Goal: Task Accomplishment & Management: Manage account settings

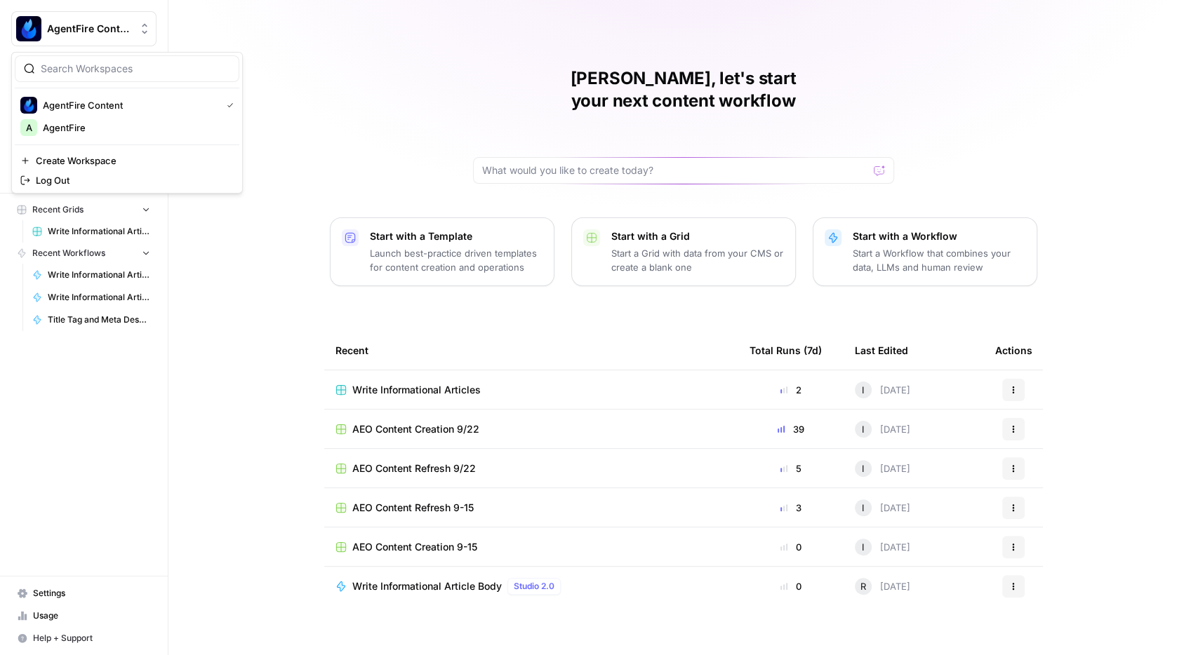
click at [83, 12] on button "AgentFire Content" at bounding box center [83, 28] width 145 height 35
click at [78, 132] on span "AgentFire" at bounding box center [135, 128] width 185 height 14
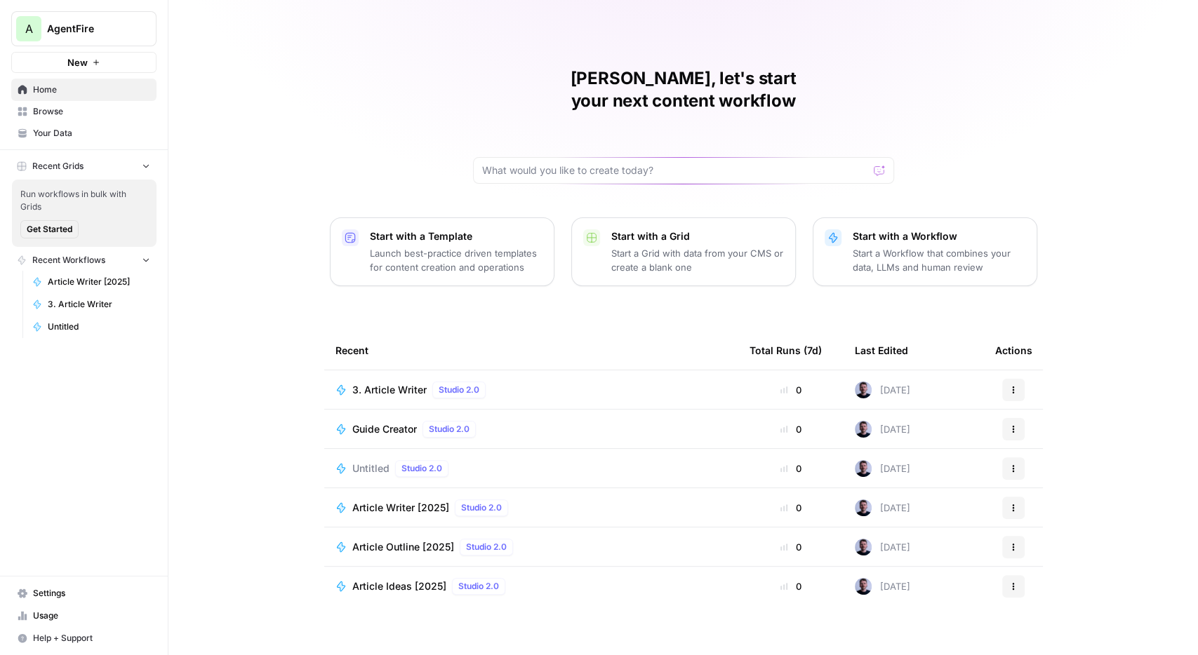
click at [45, 138] on span "Your Data" at bounding box center [91, 133] width 117 height 13
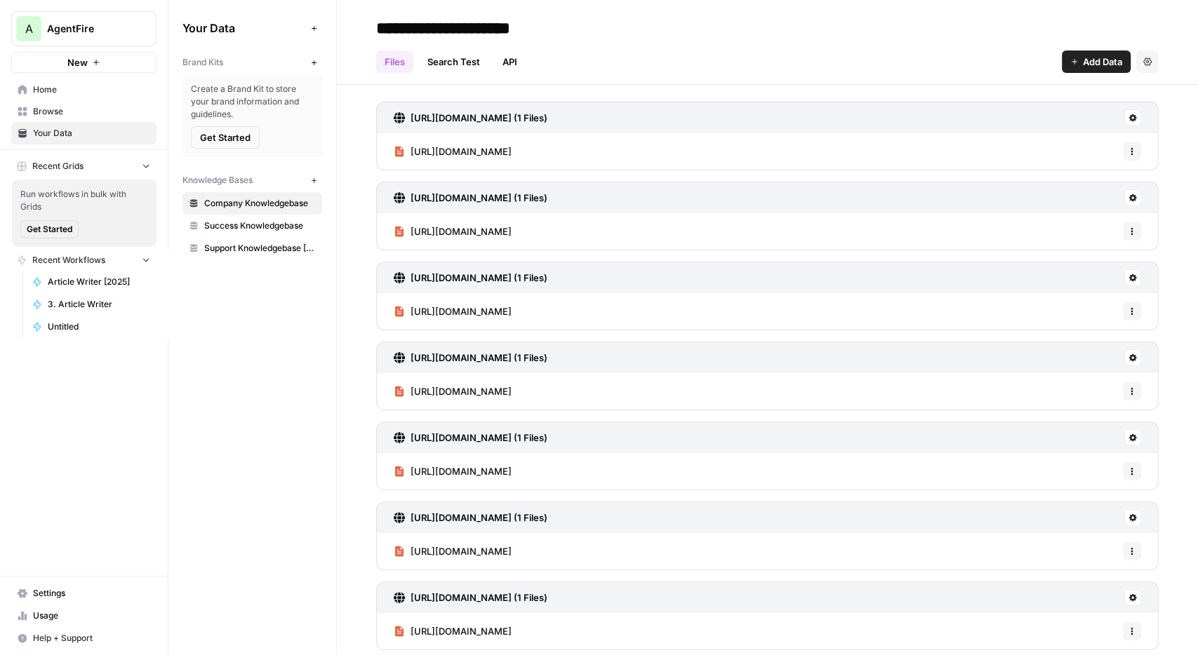
click at [276, 230] on span "Success Knowledgebase" at bounding box center [260, 226] width 112 height 13
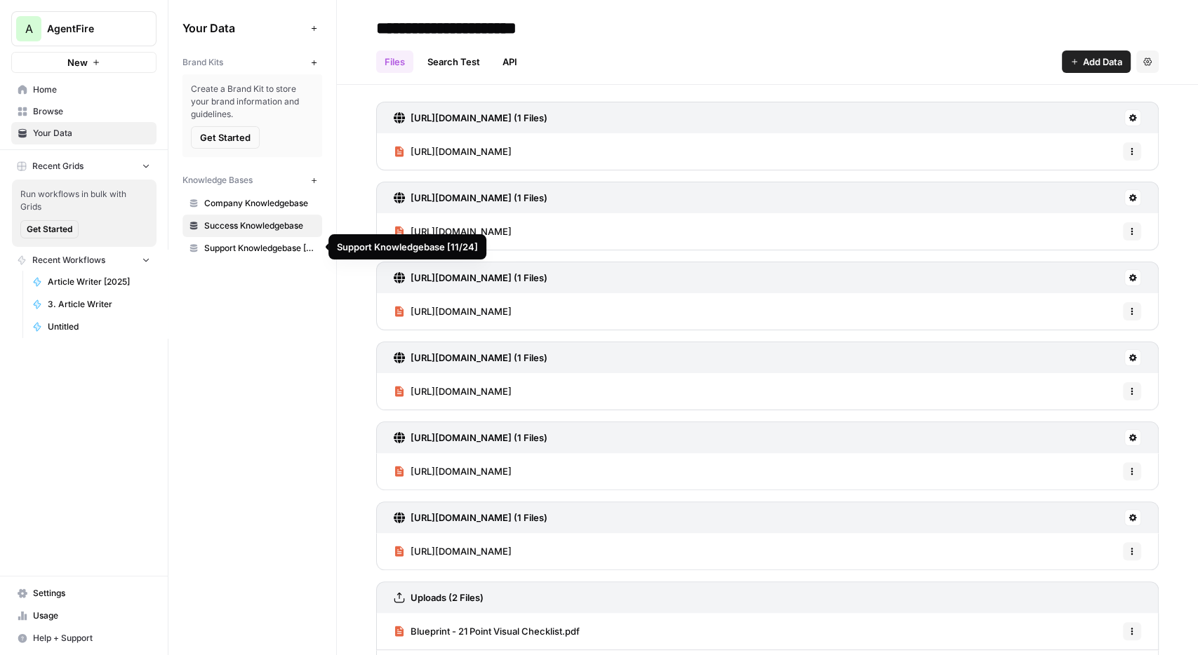
click at [252, 250] on span "Support Knowledgebase [11/24]" at bounding box center [260, 248] width 112 height 13
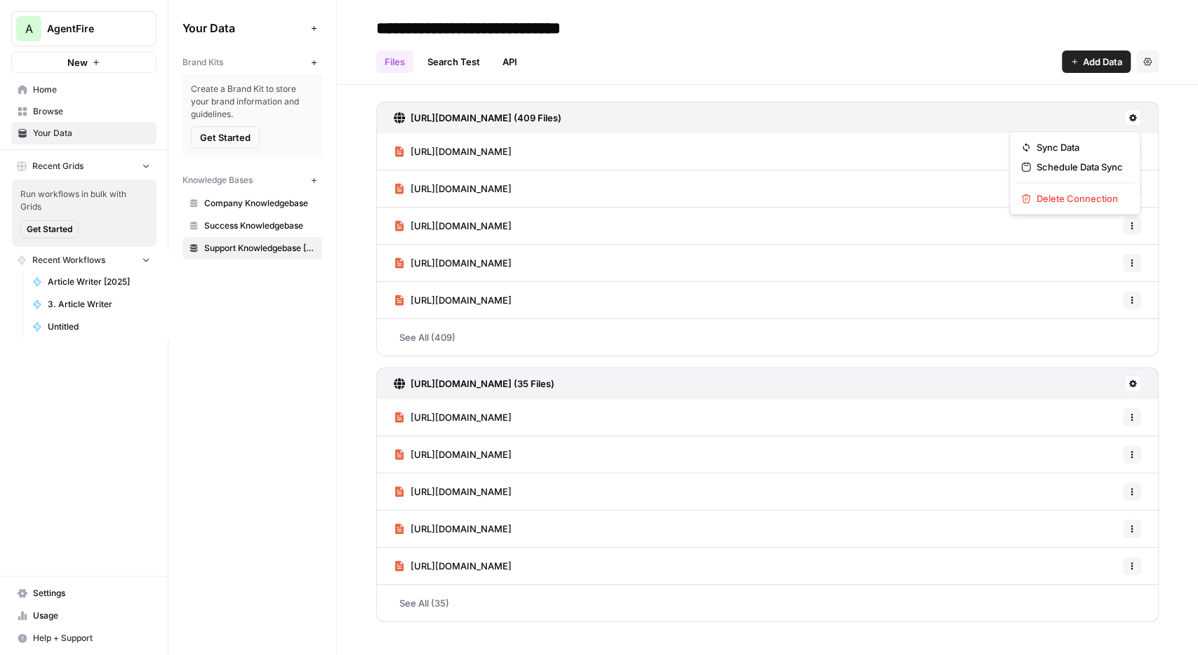
click at [1134, 116] on icon at bounding box center [1133, 118] width 8 height 8
click at [1081, 148] on span "Sync Data" at bounding box center [1079, 147] width 86 height 14
click at [1136, 381] on icon at bounding box center [1132, 384] width 8 height 8
click at [1099, 413] on span "Sync Data" at bounding box center [1079, 412] width 86 height 14
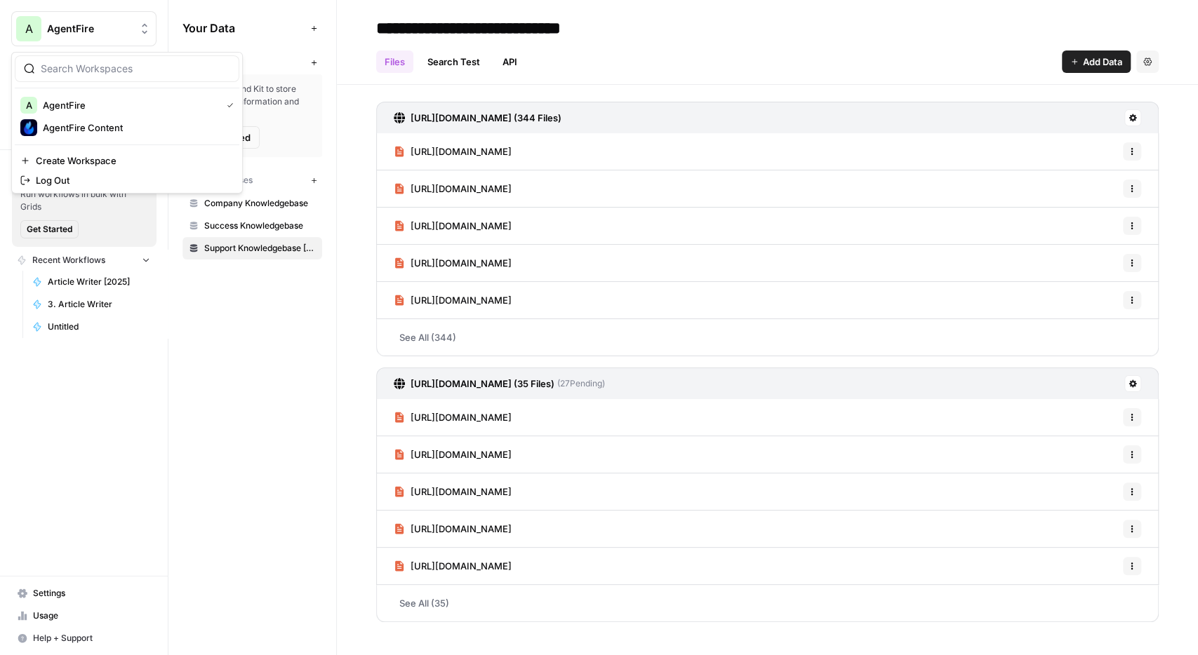
click at [152, 28] on icon "Workspace: AgentFire" at bounding box center [145, 29] width 14 height 14
click at [117, 130] on span "AgentFire Content" at bounding box center [135, 128] width 185 height 14
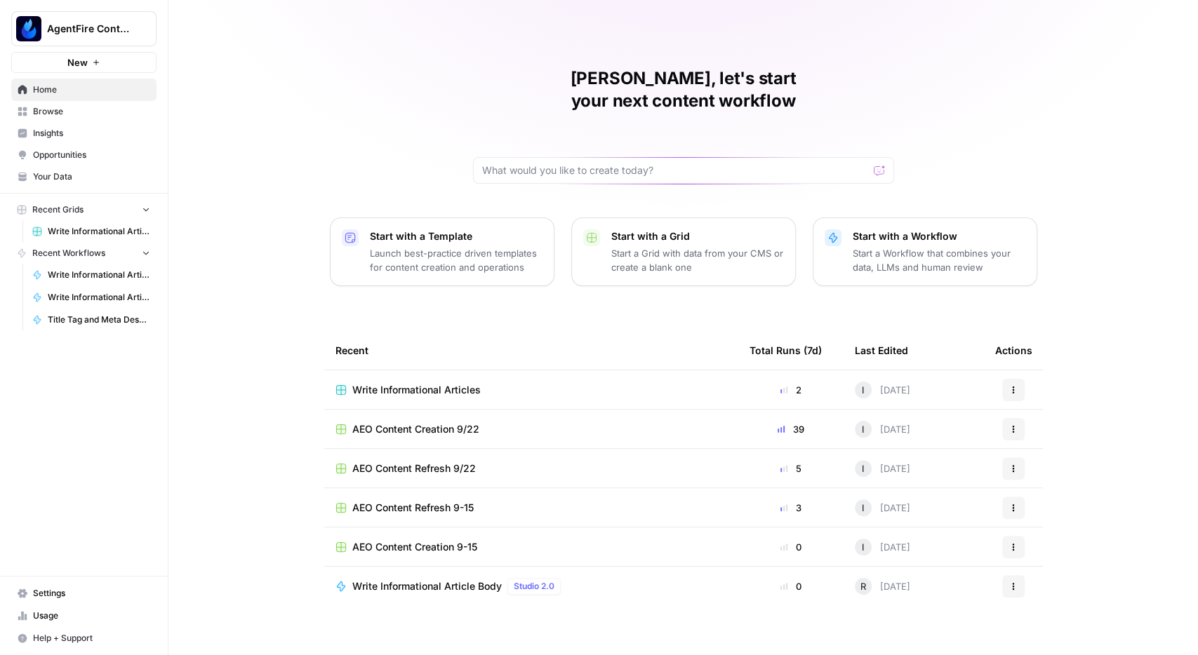
click at [60, 135] on span "Insights" at bounding box center [91, 133] width 117 height 13
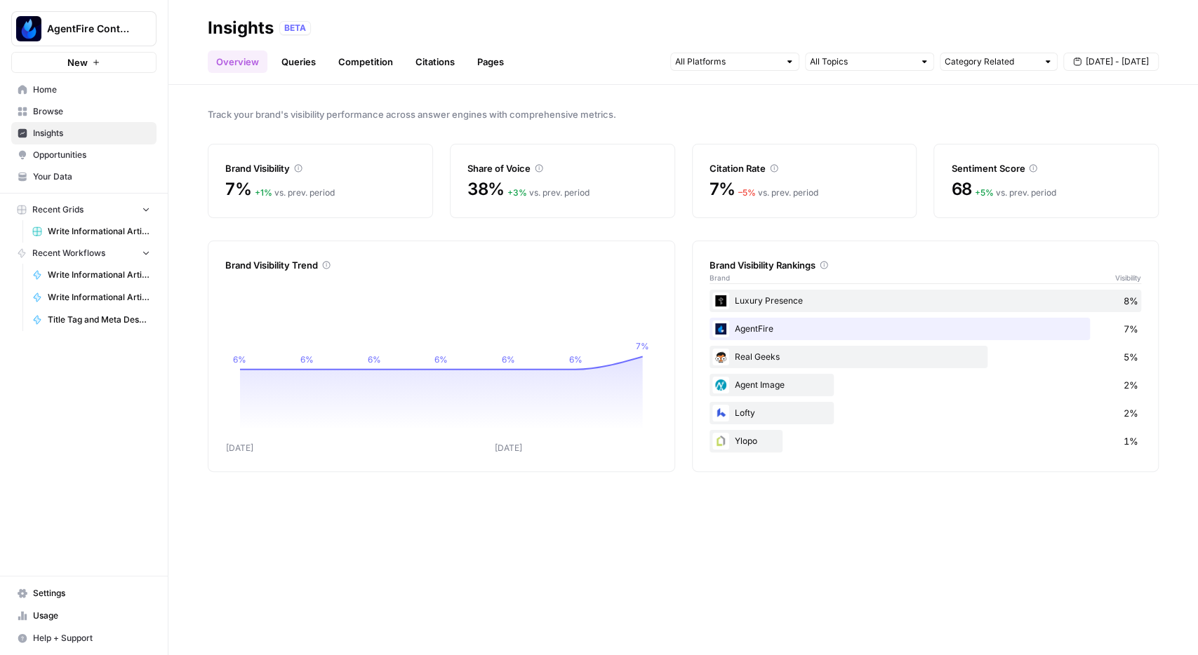
click at [58, 152] on span "Opportunities" at bounding box center [91, 155] width 117 height 13
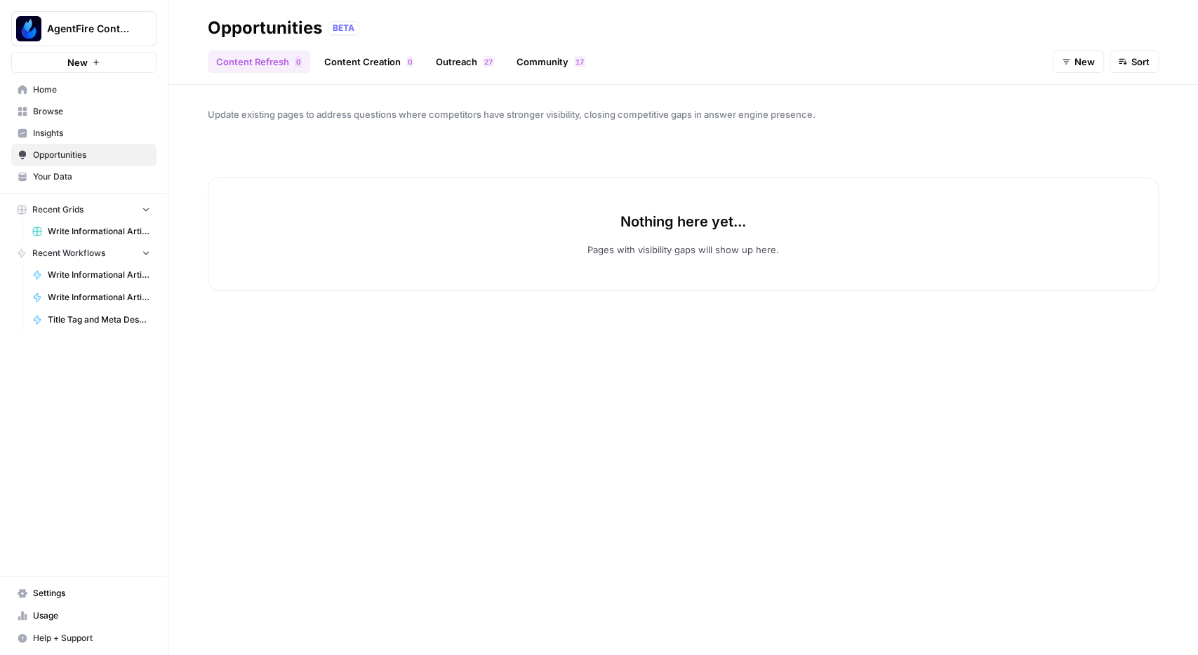
click at [1150, 57] on button "Sort" at bounding box center [1133, 62] width 49 height 22
click at [55, 138] on span "Insights" at bounding box center [91, 133] width 117 height 13
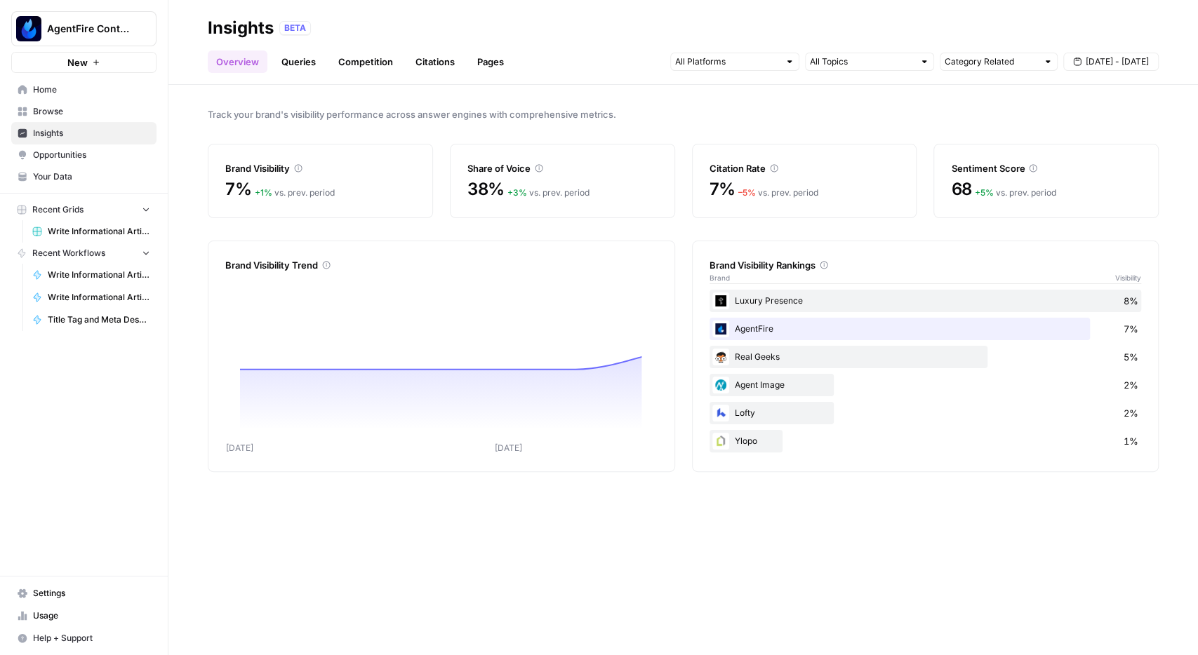
click at [64, 121] on link "Browse" at bounding box center [83, 111] width 145 height 22
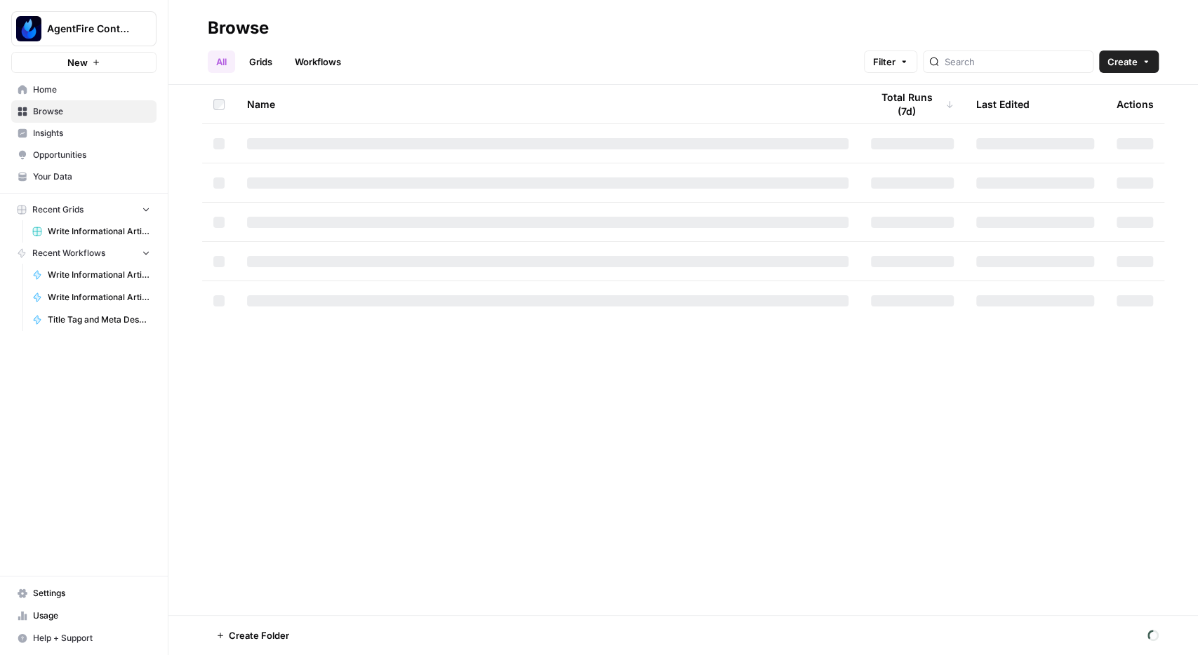
click at [50, 178] on span "Your Data" at bounding box center [91, 176] width 117 height 13
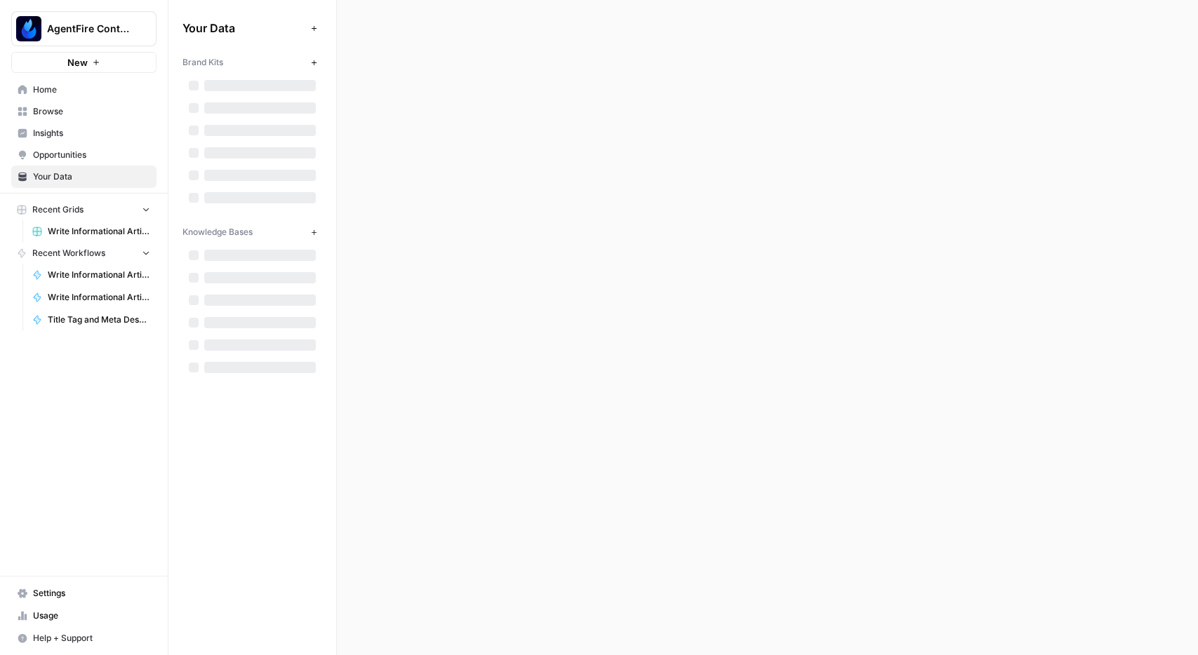
click at [54, 159] on span "Opportunities" at bounding box center [91, 155] width 117 height 13
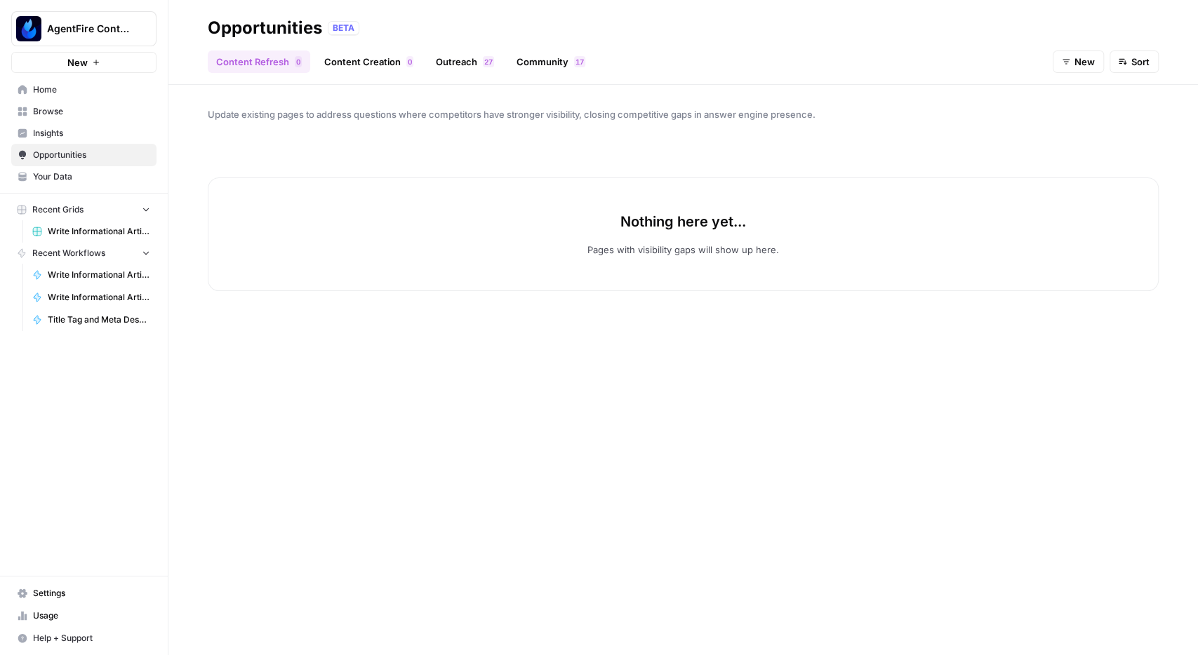
click at [352, 63] on link "Content Creation 0" at bounding box center [369, 62] width 106 height 22
click at [429, 47] on div "Content Refresh 0 Content Creation 0 Outreach 7 2 Community 7 1 New Sort" at bounding box center [683, 56] width 951 height 34
click at [450, 60] on link "Outreach 7 2" at bounding box center [464, 62] width 75 height 22
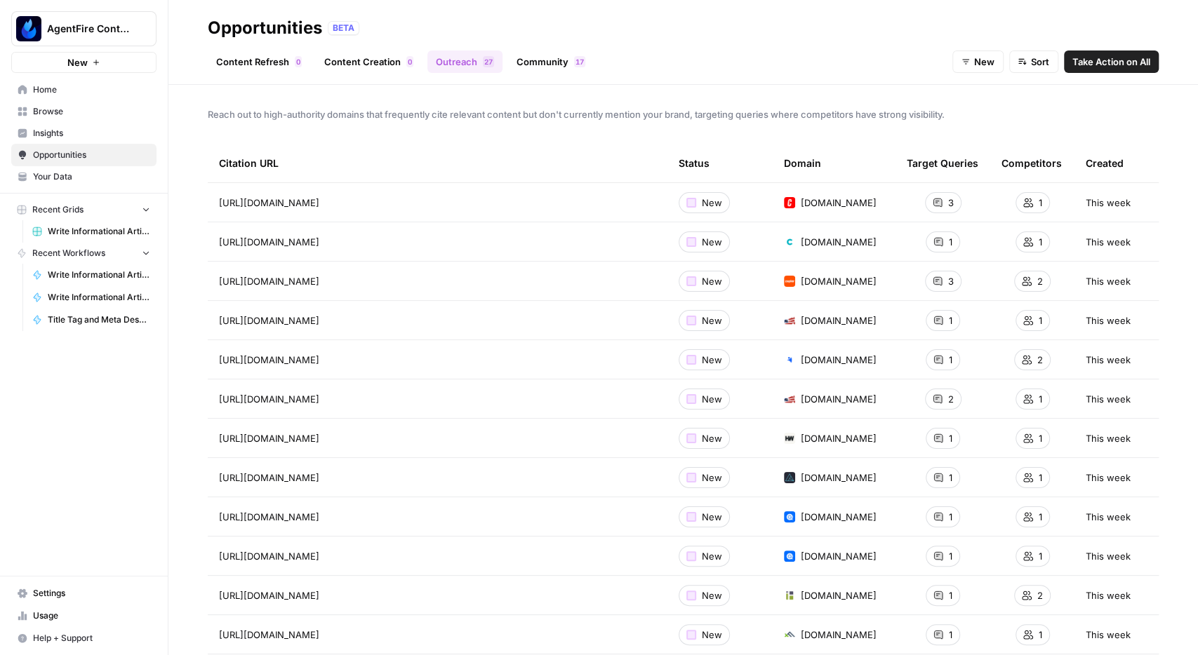
click at [537, 60] on link "Community 7 1" at bounding box center [551, 62] width 86 height 22
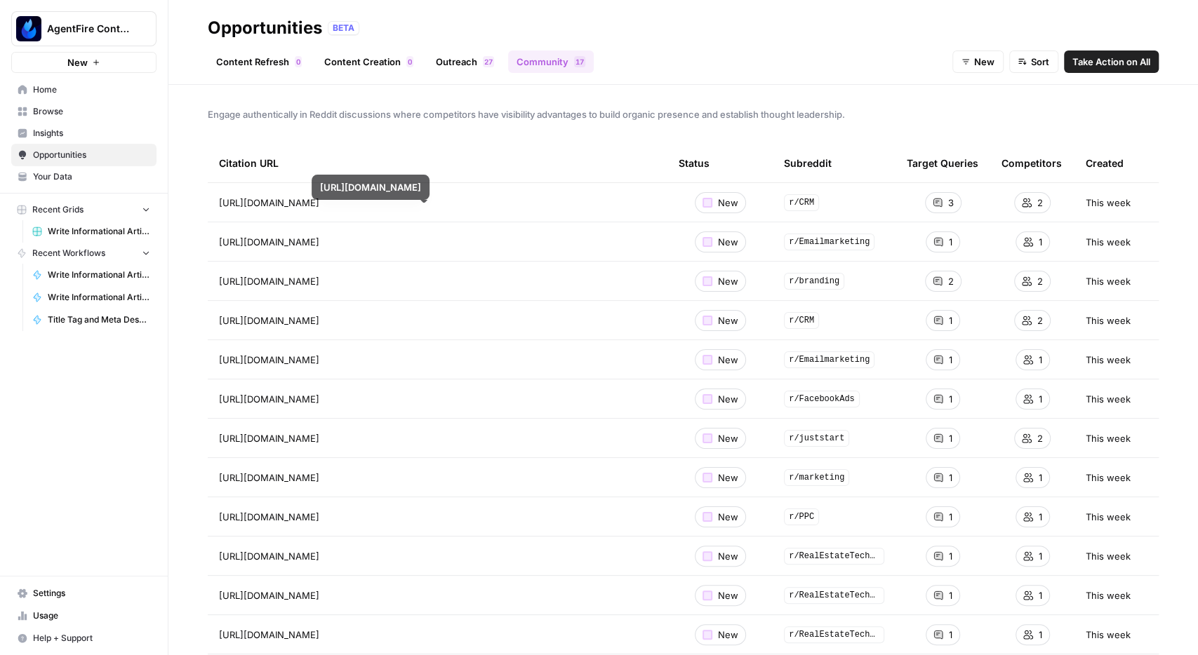
click at [264, 60] on link "Content Refresh 0" at bounding box center [259, 62] width 102 height 22
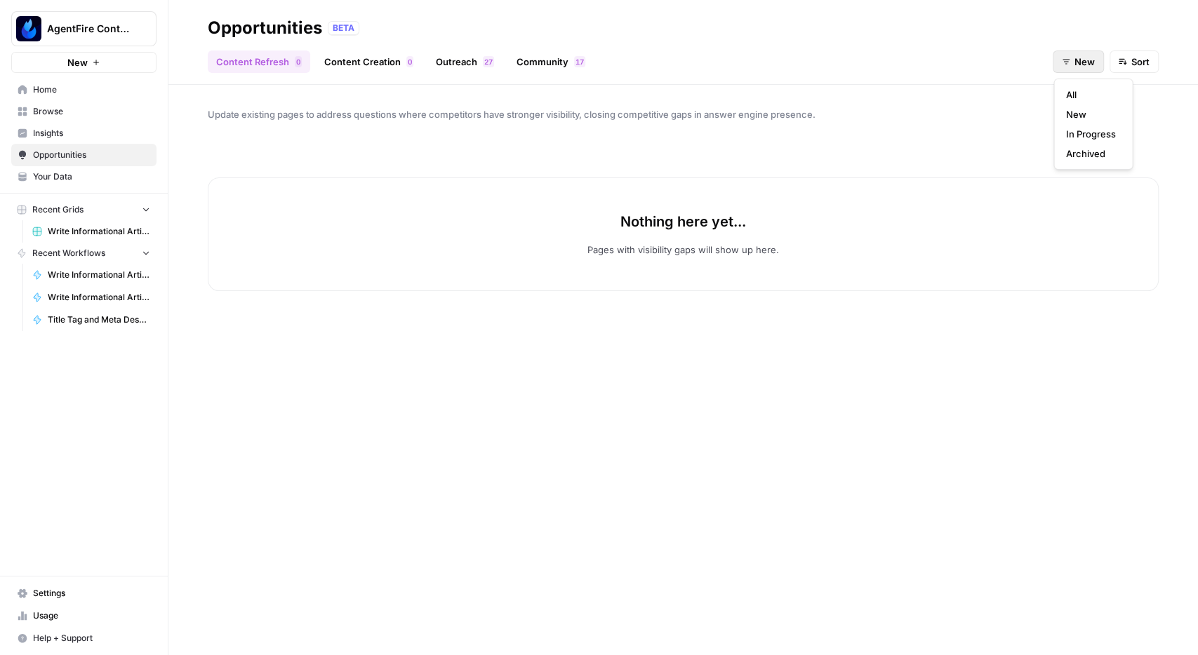
click at [1088, 70] on button "New" at bounding box center [1077, 62] width 51 height 22
click at [1082, 121] on button "New" at bounding box center [1092, 115] width 67 height 20
click at [1070, 64] on icon "button" at bounding box center [1065, 62] width 8 height 8
click at [1087, 133] on span "In Progress" at bounding box center [1090, 134] width 50 height 14
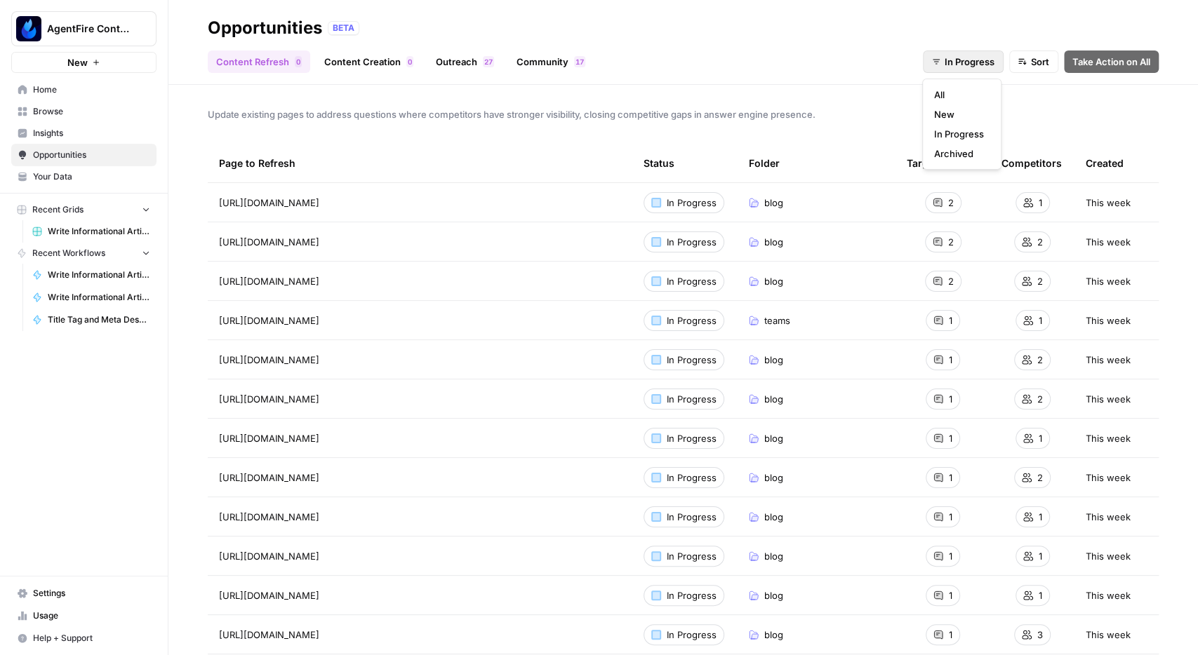
click at [956, 69] on button "In Progress" at bounding box center [963, 62] width 81 height 22
click at [953, 93] on span "All" at bounding box center [959, 95] width 50 height 14
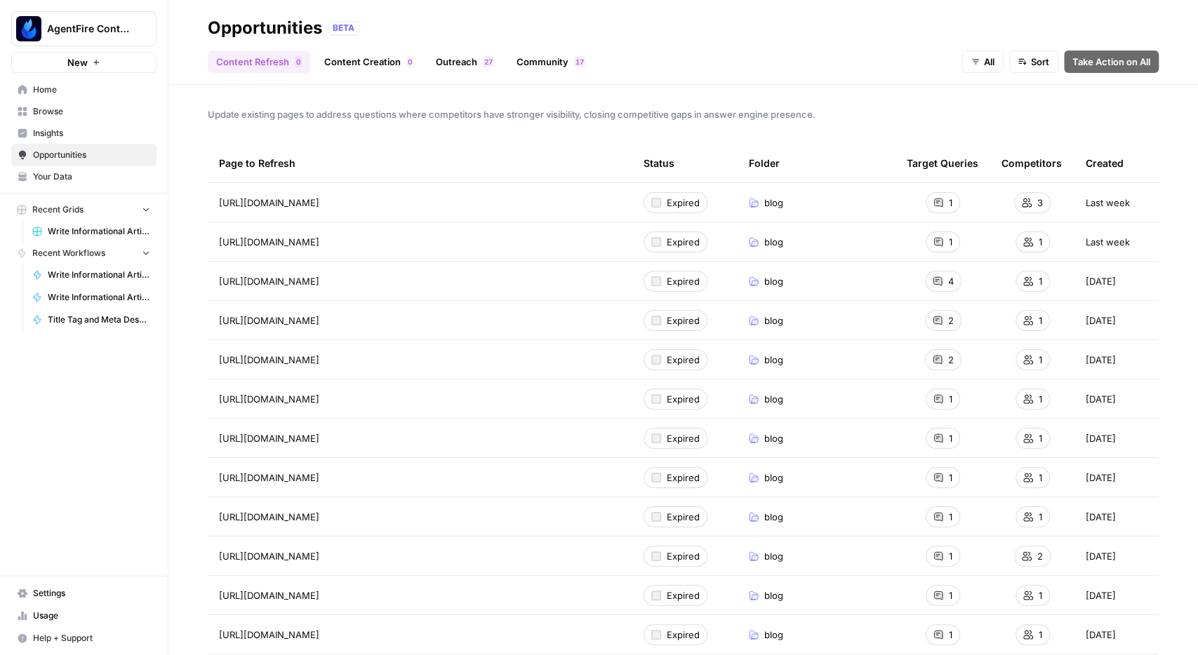
click at [452, 60] on link "Outreach 7 2" at bounding box center [464, 62] width 75 height 22
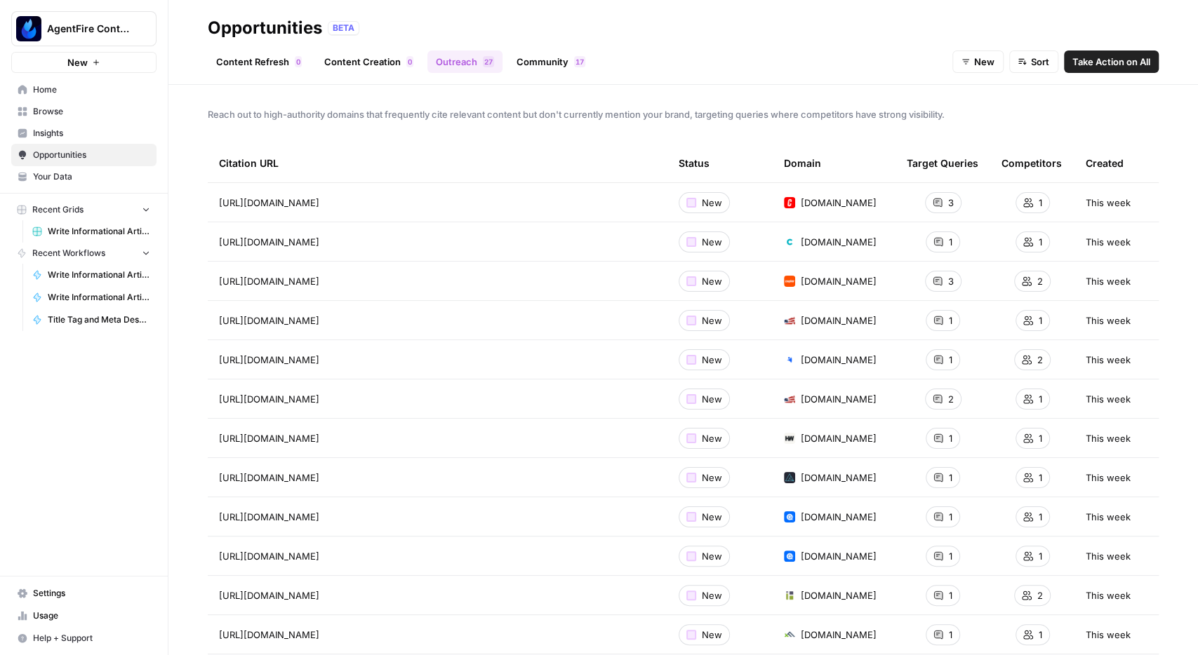
click at [537, 72] on link "Community 7 1" at bounding box center [551, 62] width 86 height 22
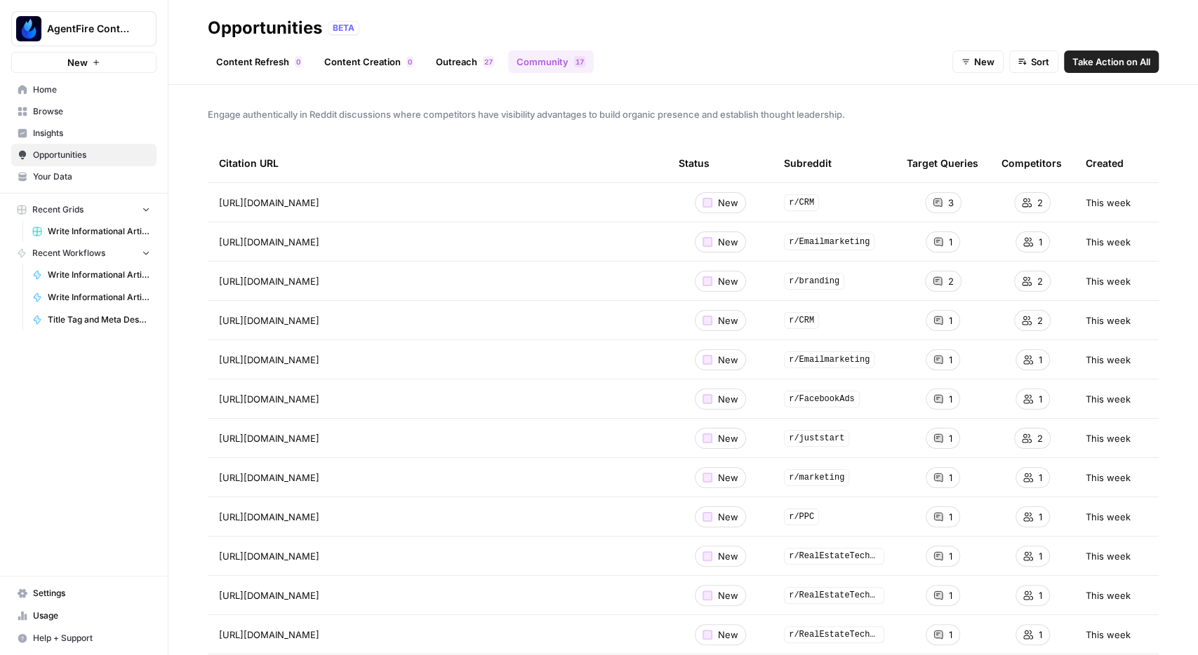
click at [462, 62] on link "Outreach 7 2" at bounding box center [464, 62] width 75 height 22
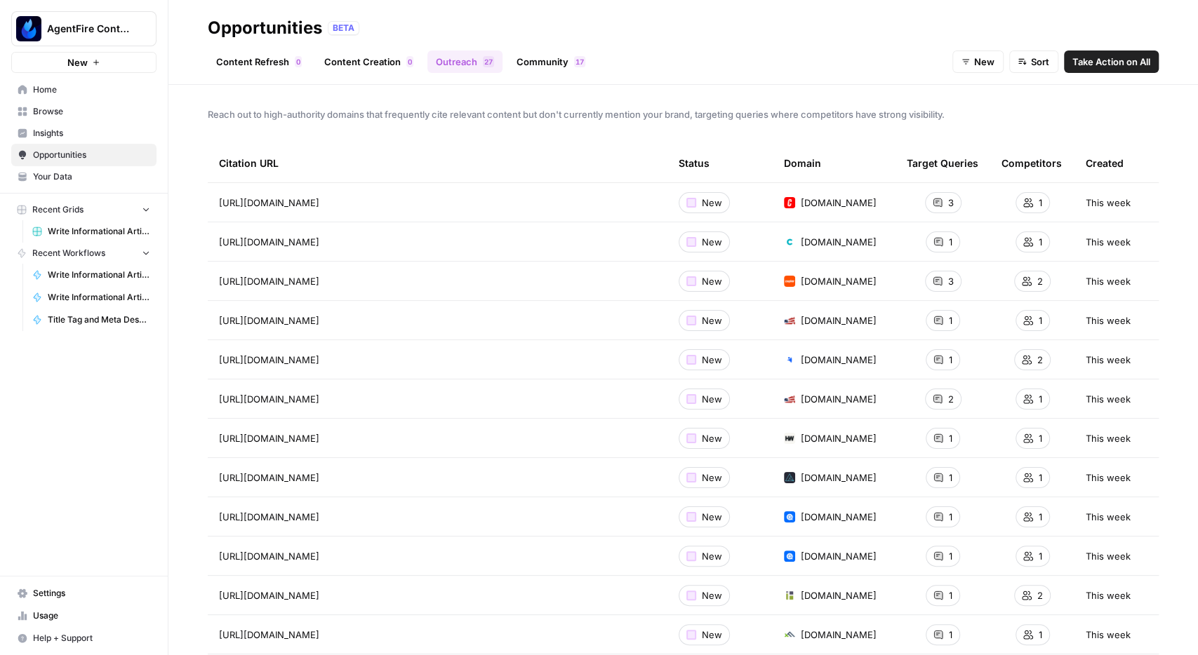
click at [44, 106] on span "Browse" at bounding box center [91, 111] width 117 height 13
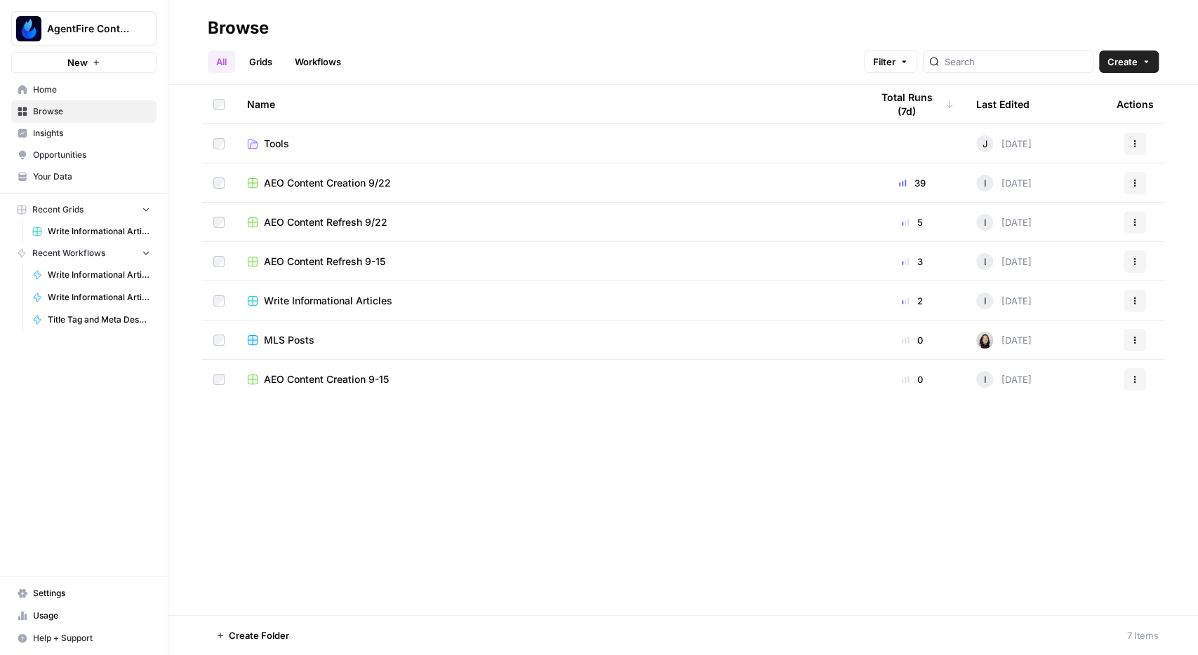
click at [353, 180] on span "AEO Content Creation 9/22" at bounding box center [327, 183] width 127 height 14
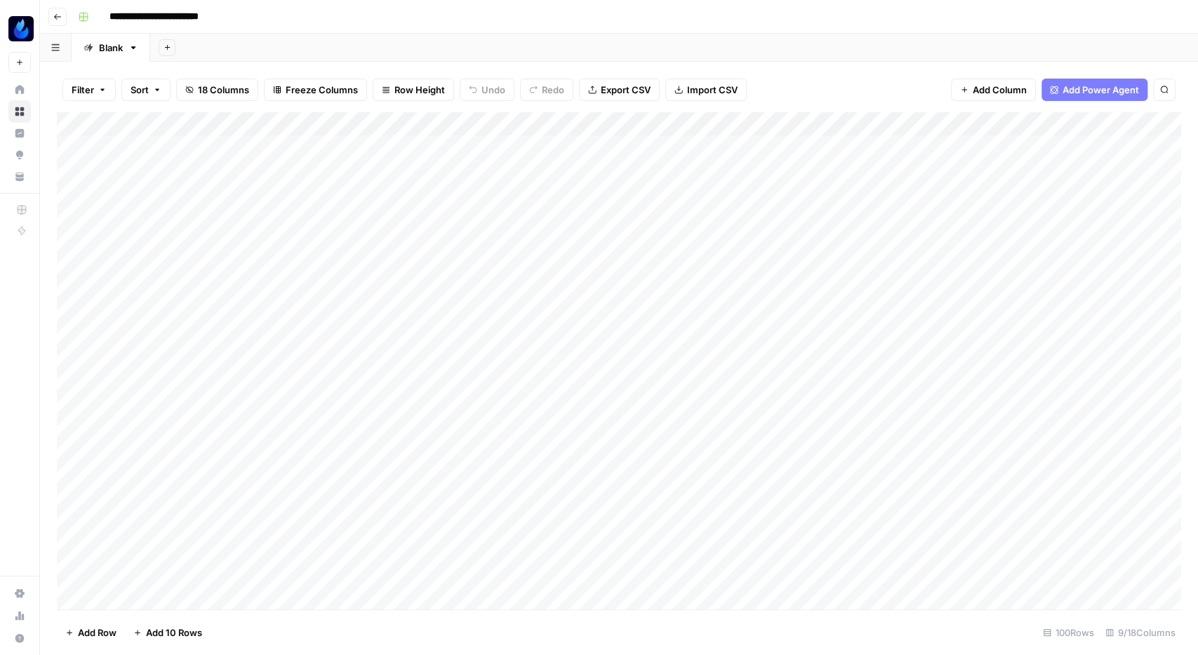
click at [56, 15] on icon "button" at bounding box center [57, 17] width 7 height 6
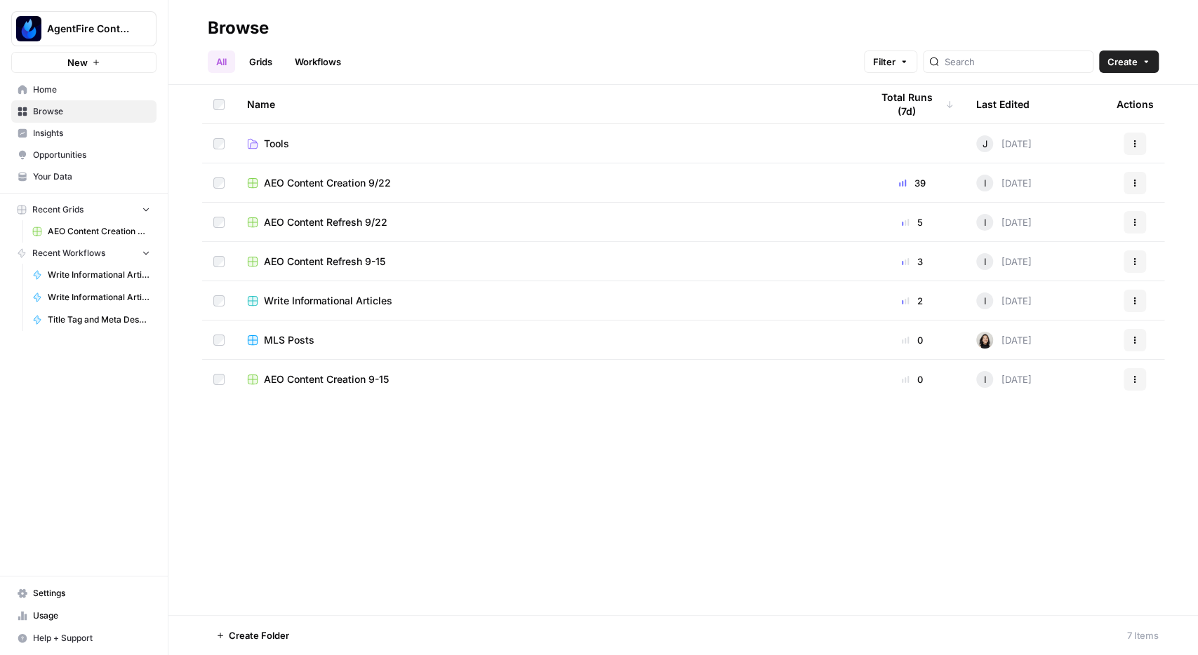
click at [351, 375] on span "AEO Content Creation 9-15" at bounding box center [326, 380] width 125 height 14
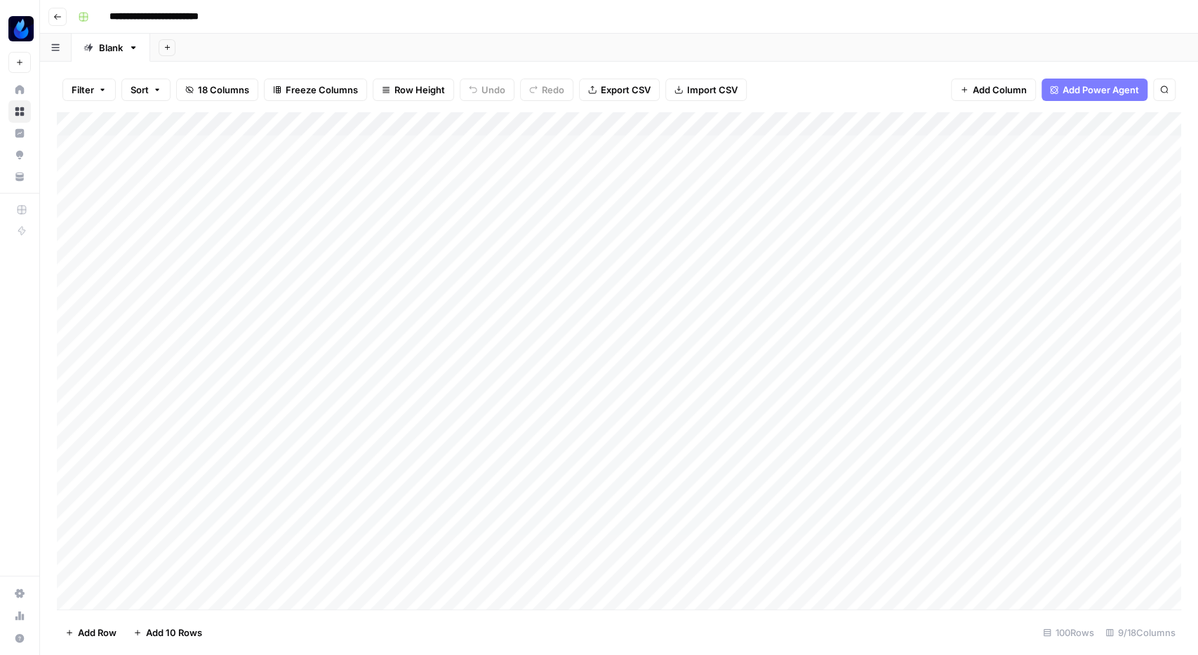
click at [59, 18] on icon "button" at bounding box center [57, 17] width 8 height 8
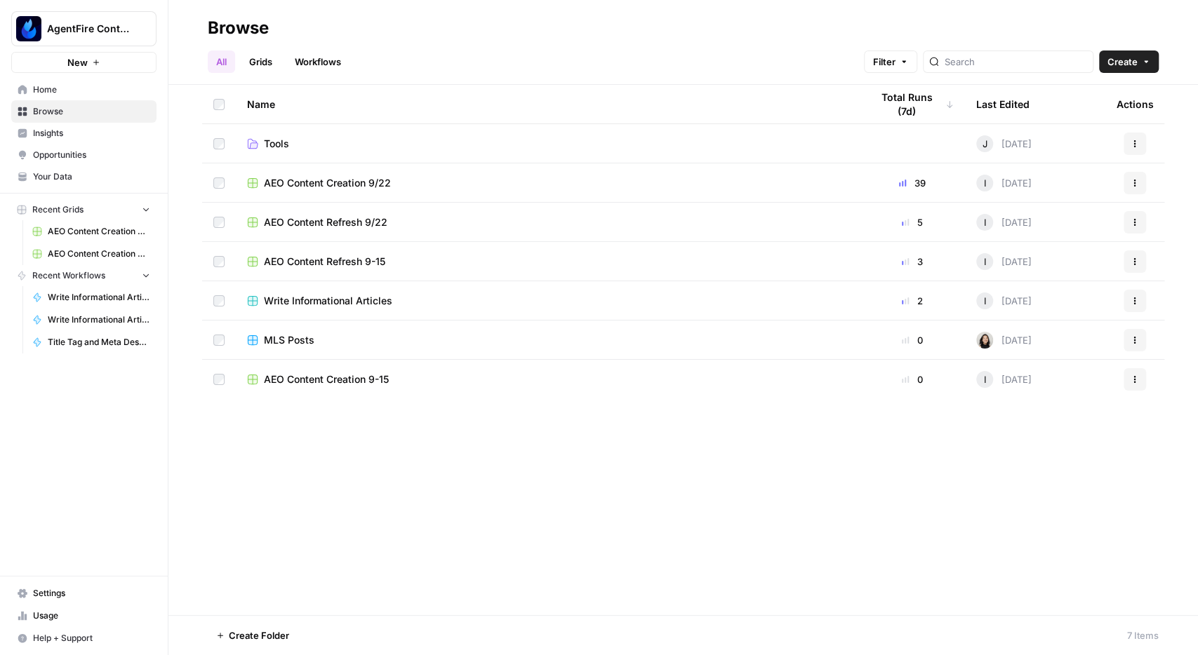
click at [46, 136] on span "Insights" at bounding box center [91, 133] width 117 height 13
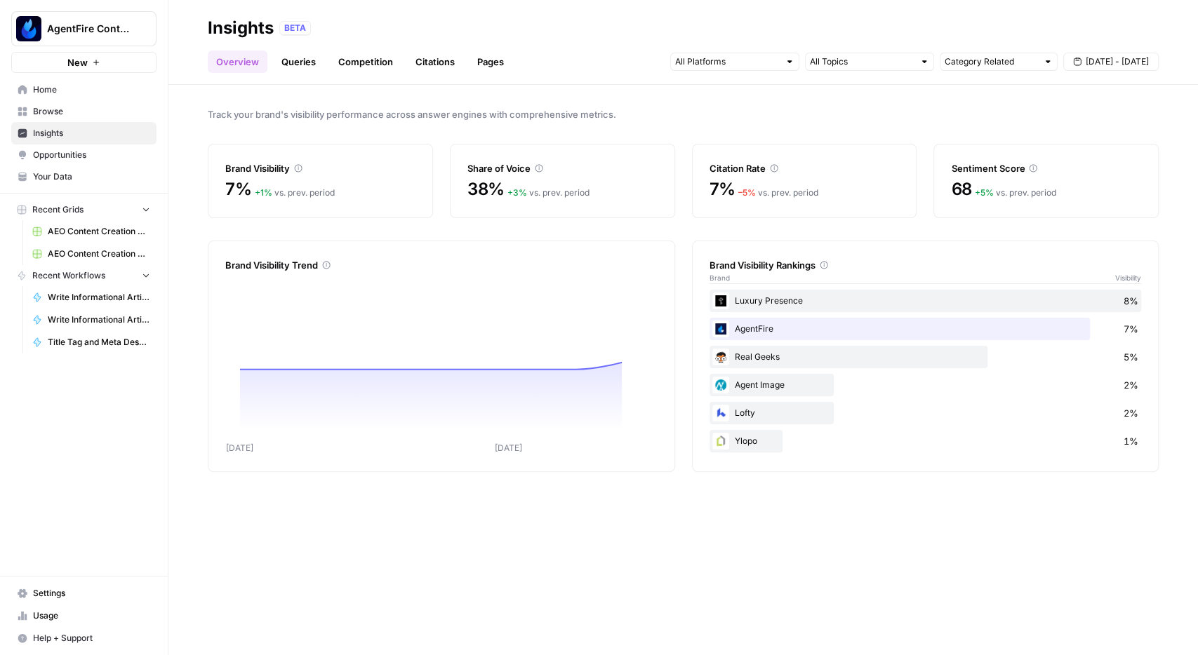
click at [80, 148] on link "Opportunities" at bounding box center [83, 155] width 145 height 22
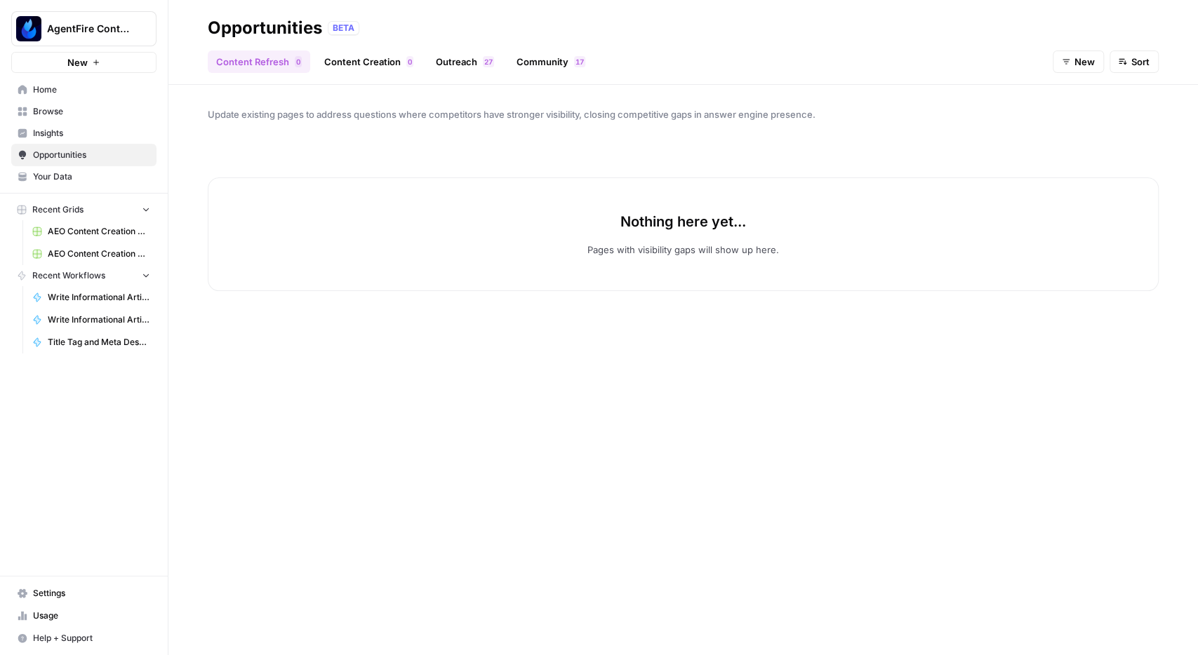
click at [467, 63] on link "Outreach 7 2" at bounding box center [464, 62] width 75 height 22
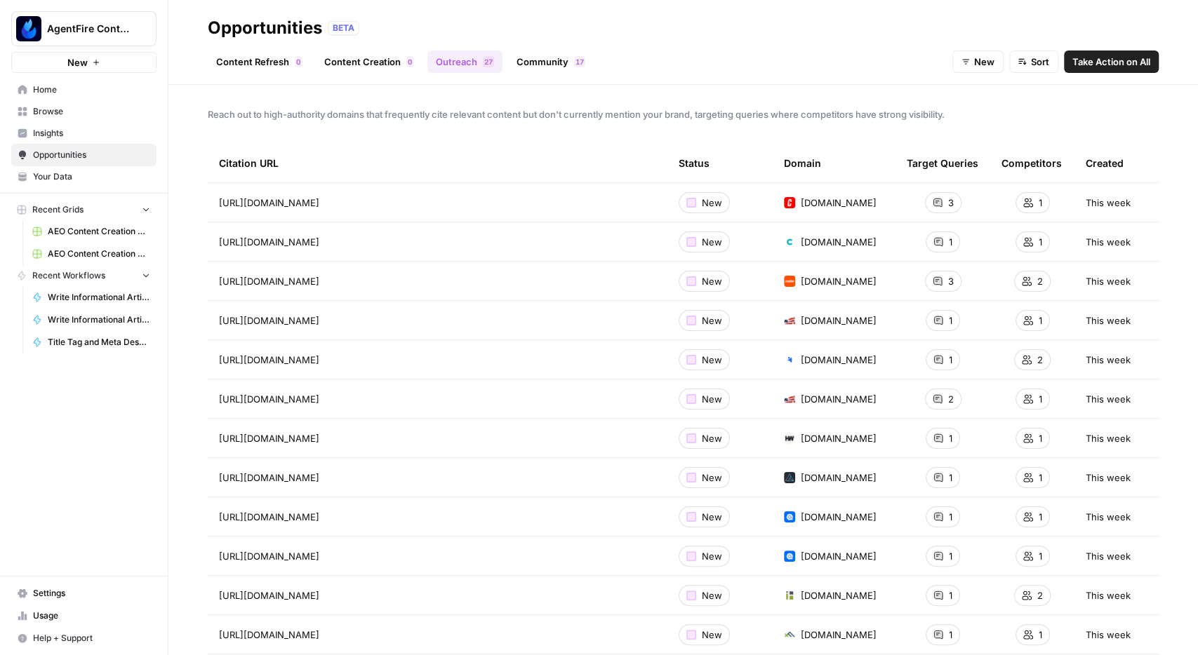
click at [1116, 64] on span "Take Action on All" at bounding box center [1111, 62] width 78 height 14
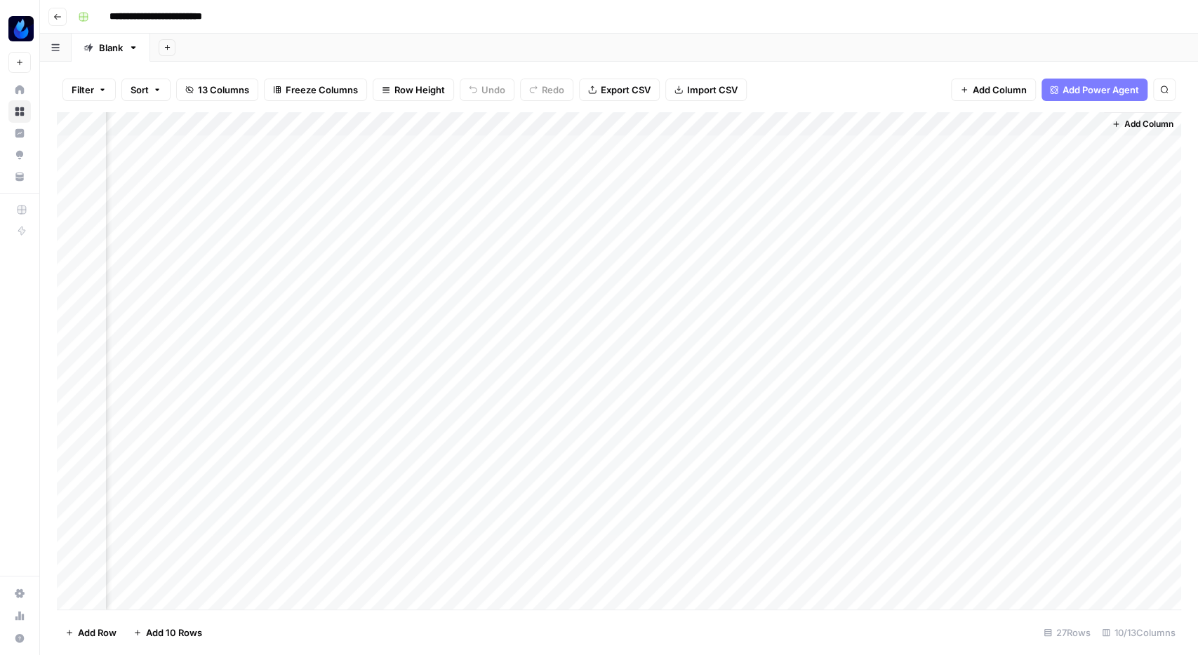
scroll to position [0, 505]
click at [60, 17] on icon "button" at bounding box center [57, 17] width 7 height 6
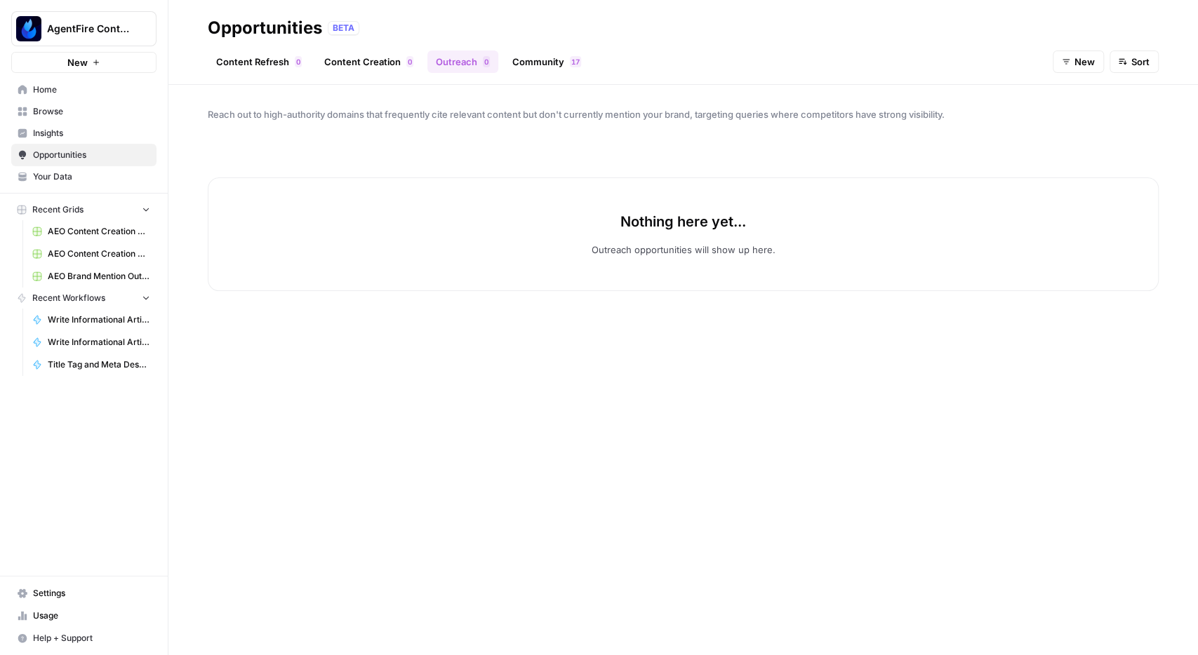
click at [1090, 61] on span "New" at bounding box center [1084, 62] width 20 height 14
click at [44, 130] on span "Insights" at bounding box center [91, 133] width 117 height 13
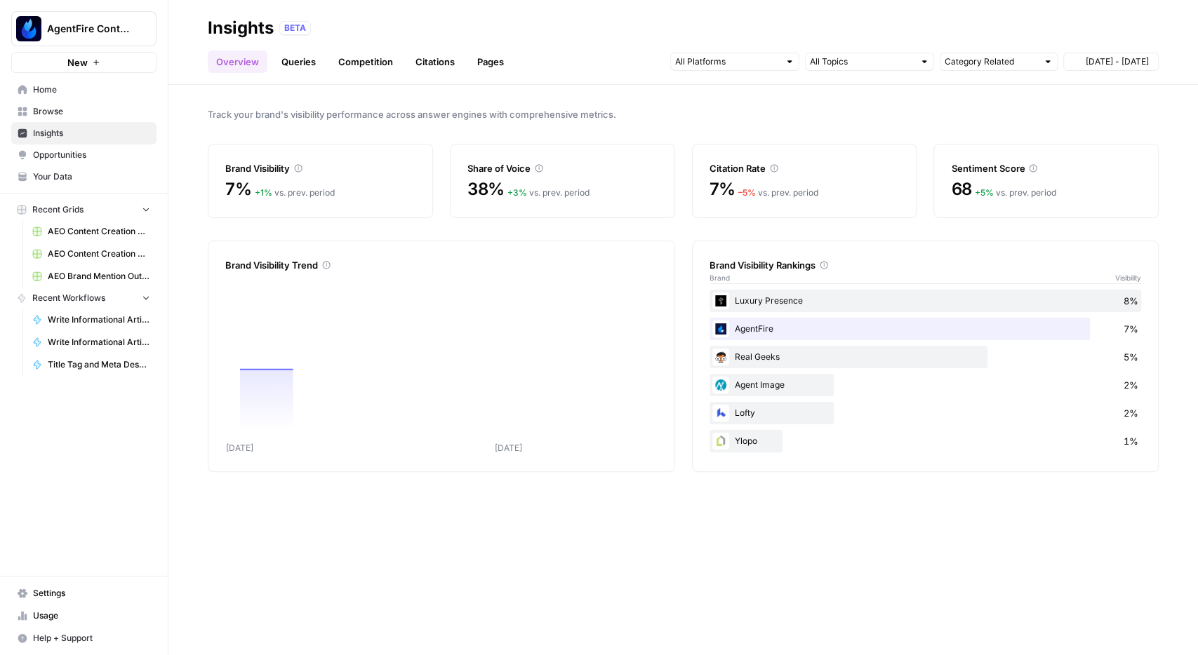
click at [44, 113] on span "Browse" at bounding box center [91, 111] width 117 height 13
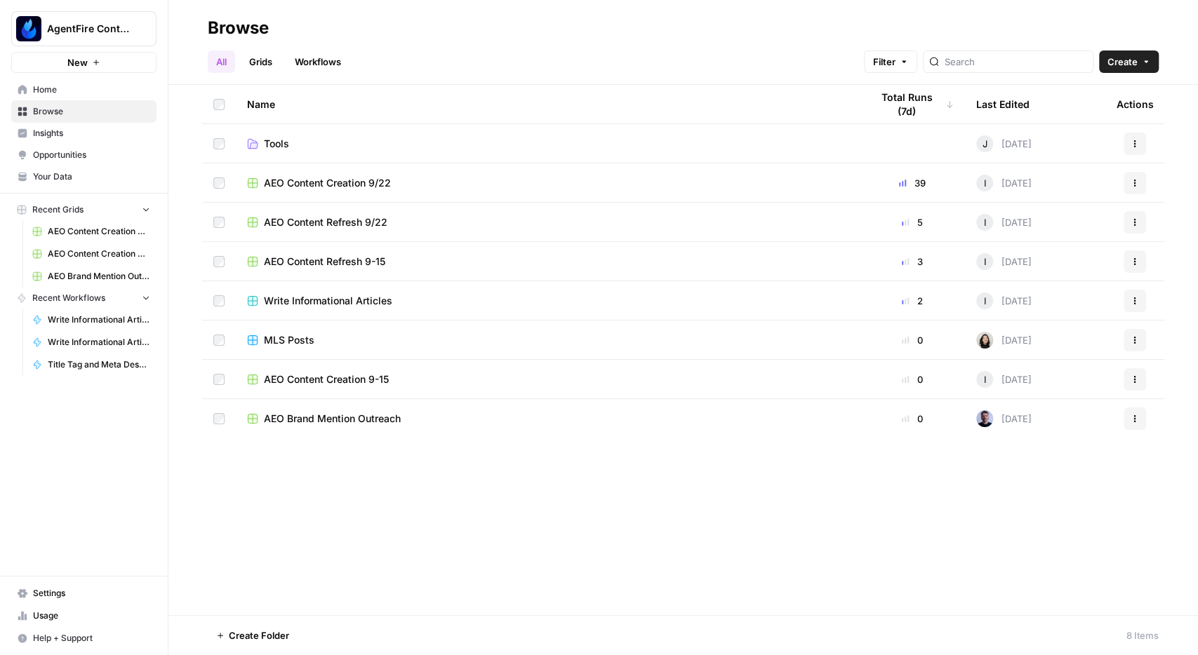
click at [319, 420] on span "AEO Brand Mention Outreach" at bounding box center [332, 419] width 137 height 14
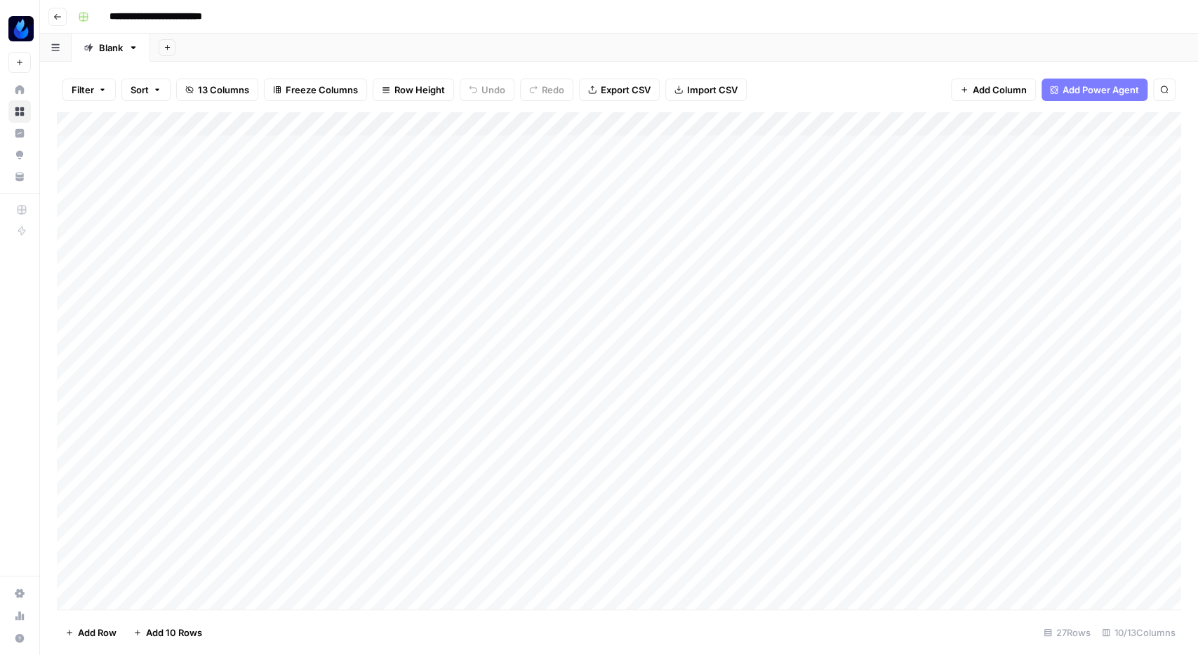
click at [236, 22] on input "**********" at bounding box center [179, 17] width 153 height 22
click at [250, 15] on input "**********" at bounding box center [179, 17] width 153 height 22
type input "**********"
click at [376, 32] on header "**********" at bounding box center [619, 17] width 1158 height 34
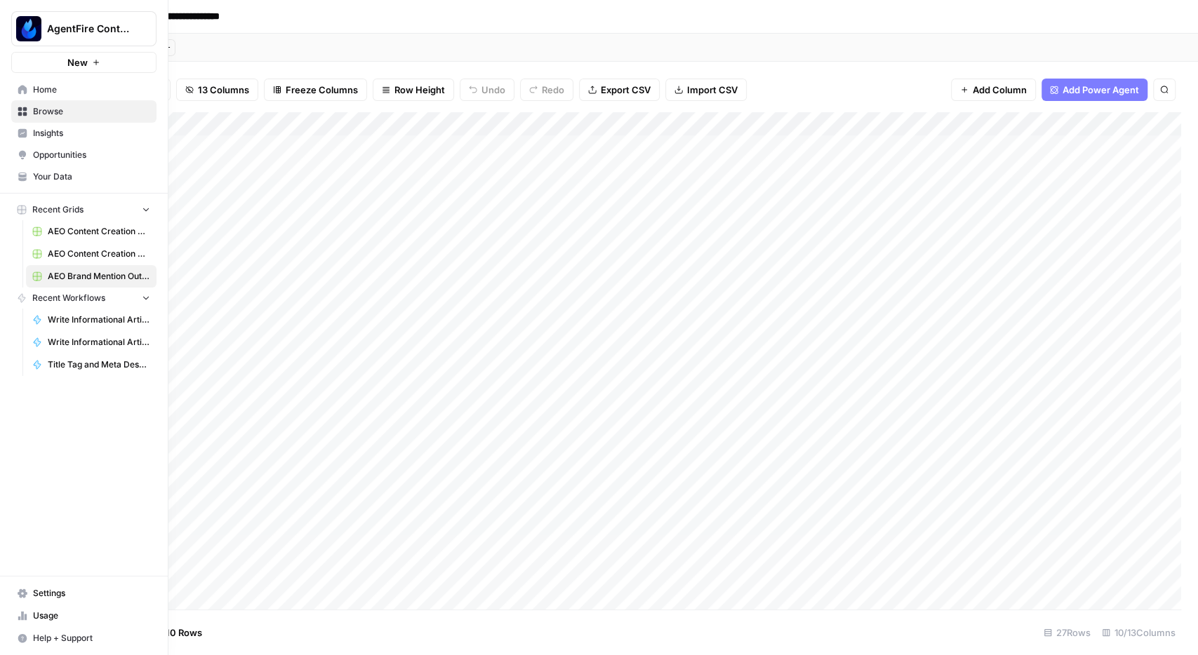
click at [57, 135] on span "Insights" at bounding box center [91, 133] width 117 height 13
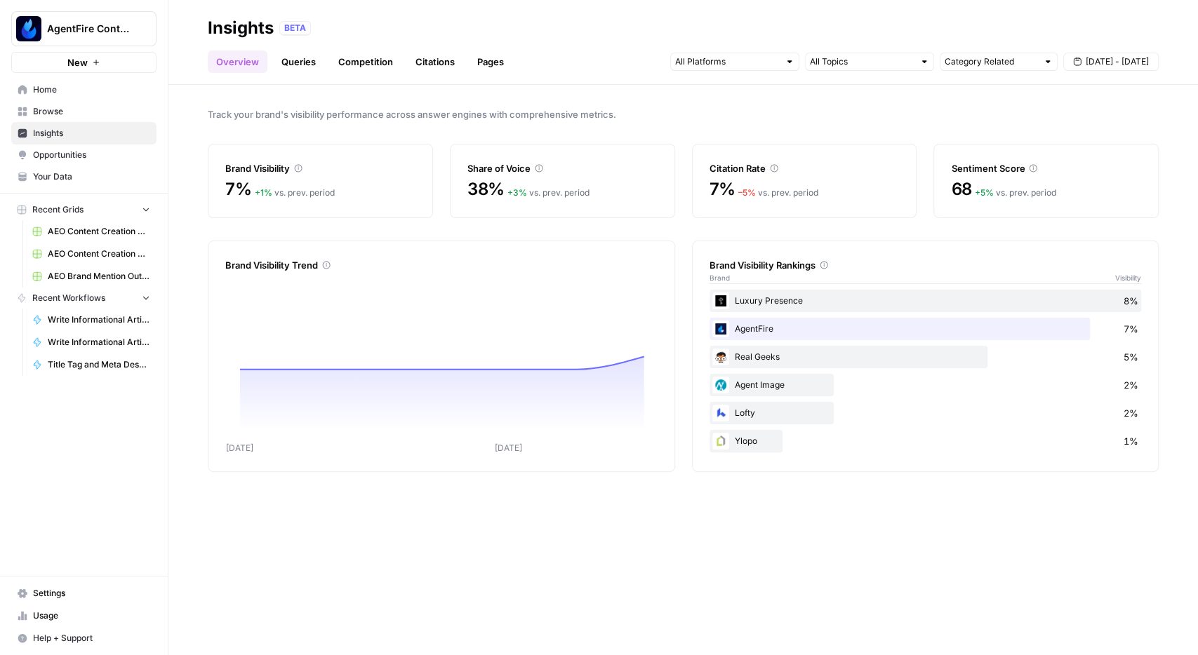
click at [62, 154] on span "Opportunities" at bounding box center [91, 155] width 117 height 13
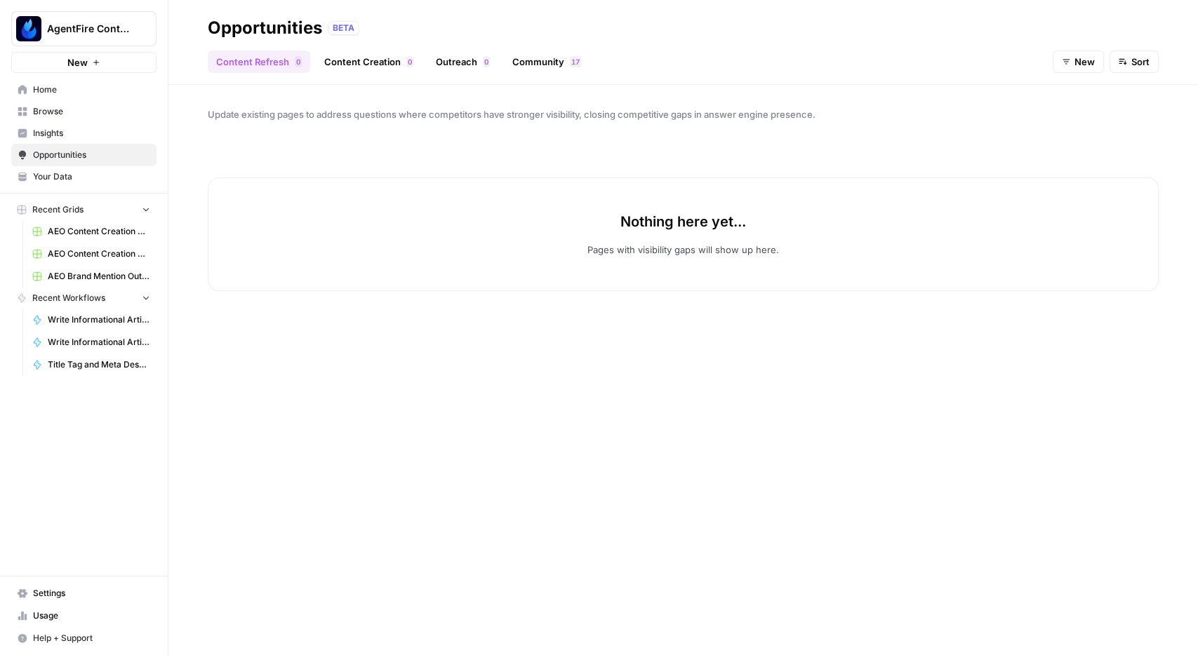
click at [454, 58] on link "Outreach 0" at bounding box center [462, 62] width 71 height 22
click at [50, 110] on span "Browse" at bounding box center [91, 111] width 117 height 13
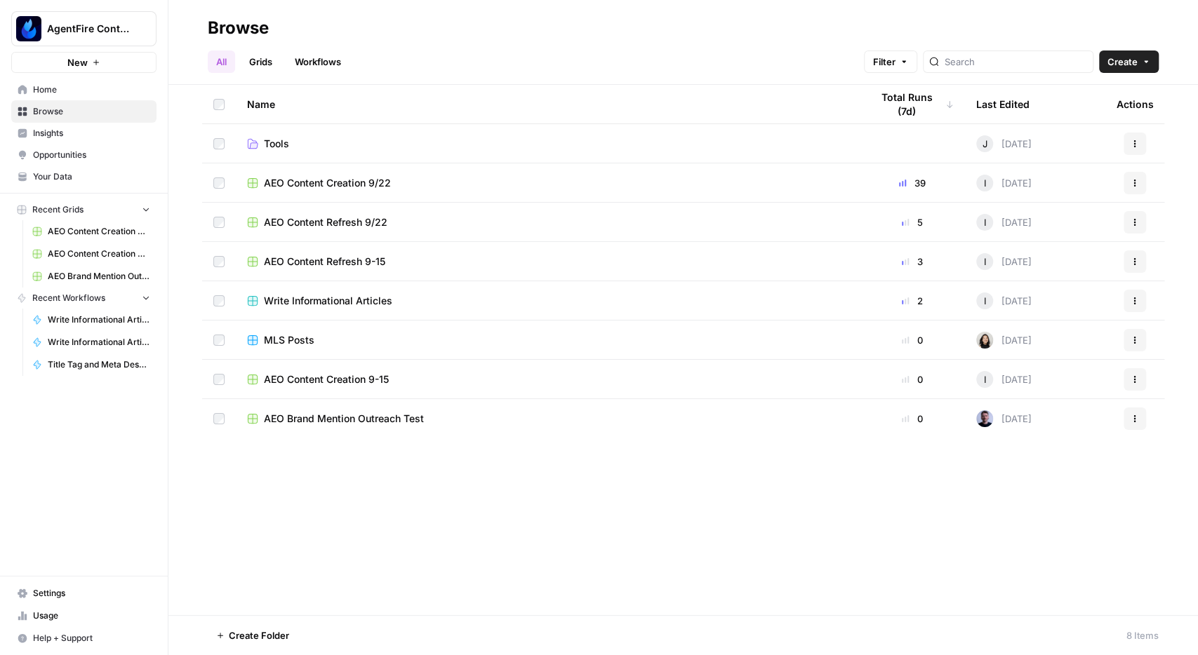
click at [363, 410] on td "AEO Brand Mention Outreach Test" at bounding box center [548, 418] width 624 height 39
click at [389, 416] on span "AEO Brand Mention Outreach Test" at bounding box center [344, 419] width 160 height 14
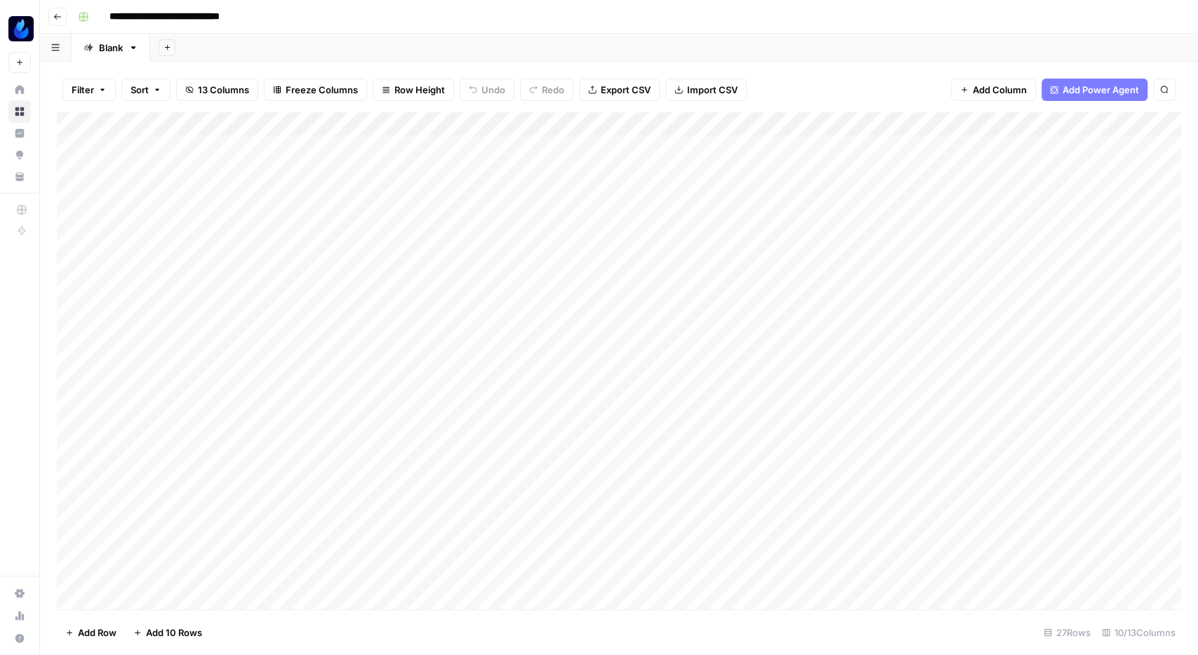
click at [666, 137] on div "Add Column" at bounding box center [619, 362] width 1124 height 501
click at [680, 145] on div "Add Column" at bounding box center [619, 362] width 1124 height 501
type textarea "**********"
click at [844, 67] on div "Filter Sort 13 Columns Freeze Columns Row Height Undo Redo Export CSV Import CS…" at bounding box center [619, 89] width 1124 height 45
click at [523, 142] on div "Add Column" at bounding box center [619, 362] width 1124 height 501
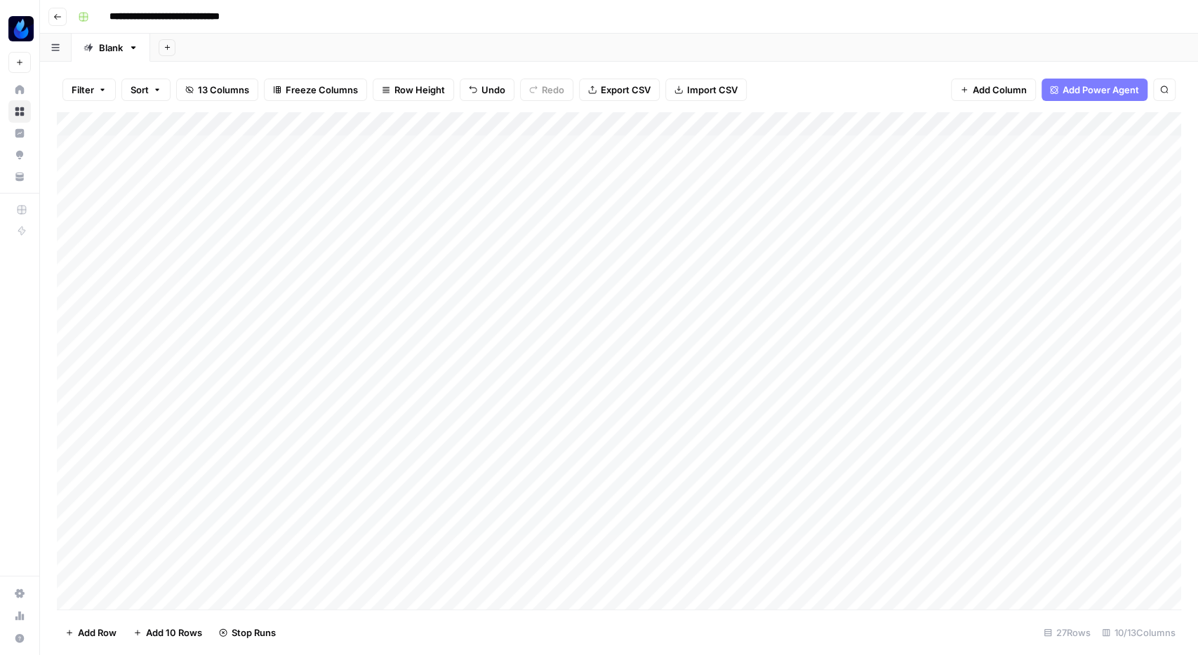
drag, startPoint x: 316, startPoint y: 144, endPoint x: 388, endPoint y: 142, distance: 72.3
click at [388, 142] on div "Add Column" at bounding box center [619, 362] width 1124 height 501
click at [405, 140] on div "Add Column" at bounding box center [619, 362] width 1124 height 501
click at [280, 171] on div "Add Column" at bounding box center [619, 362] width 1124 height 501
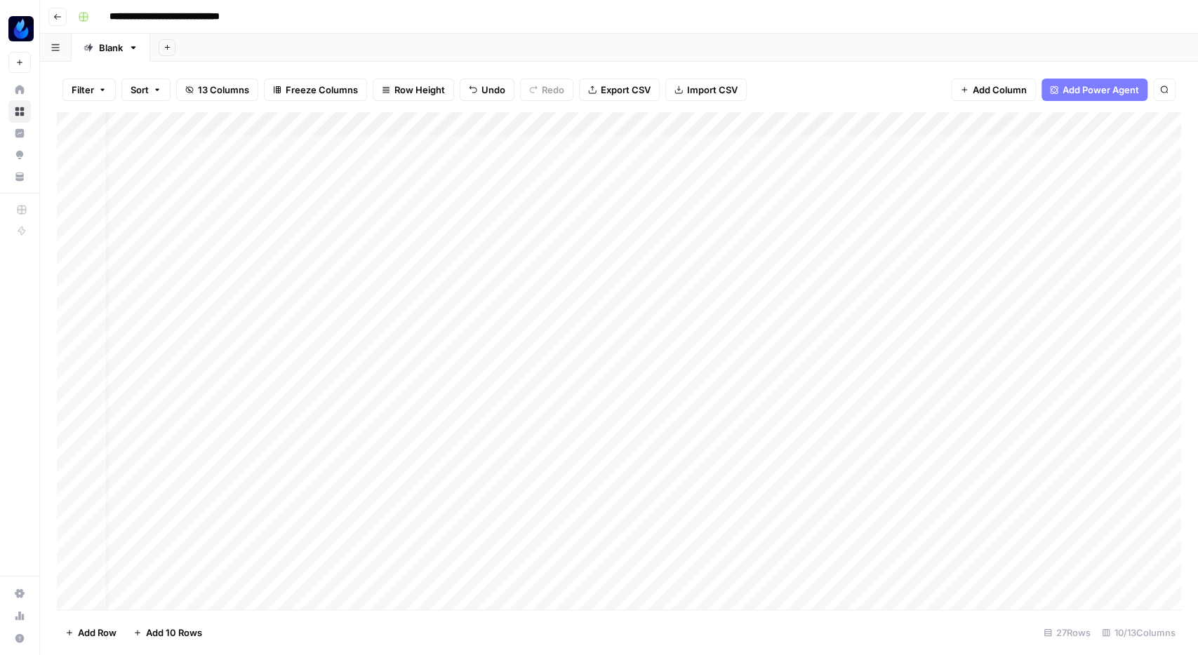
click at [389, 166] on div "Add Column" at bounding box center [619, 362] width 1124 height 501
click at [331, 143] on div "Add Column" at bounding box center [619, 362] width 1124 height 501
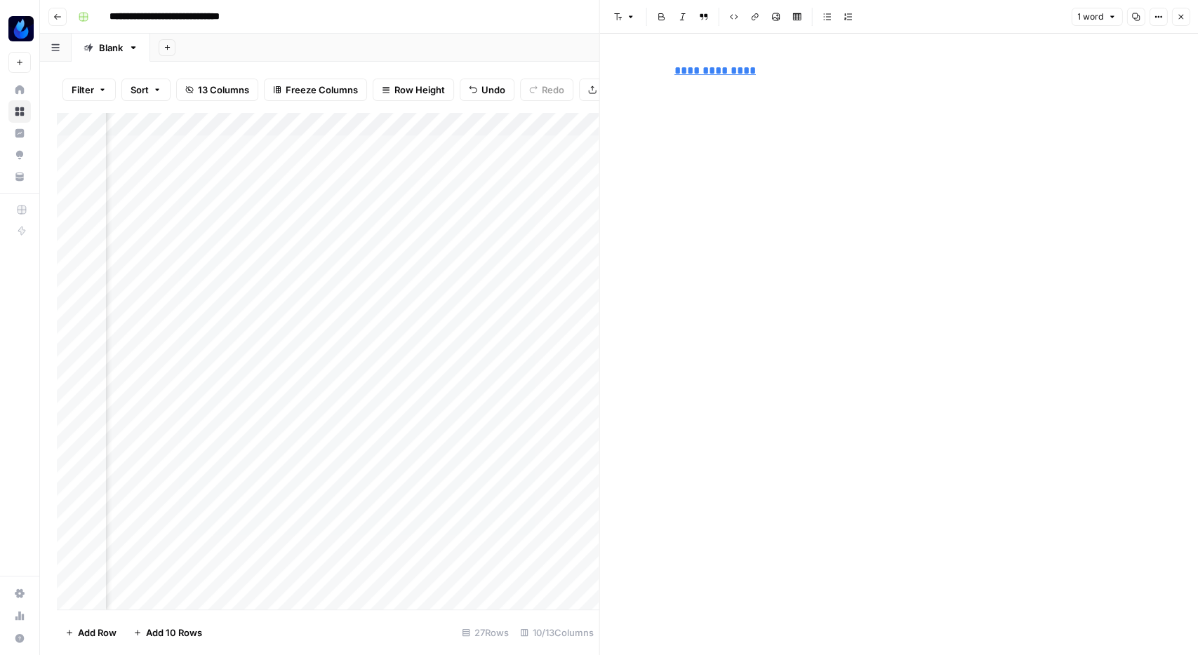
click at [1185, 13] on button "Close" at bounding box center [1180, 17] width 18 height 18
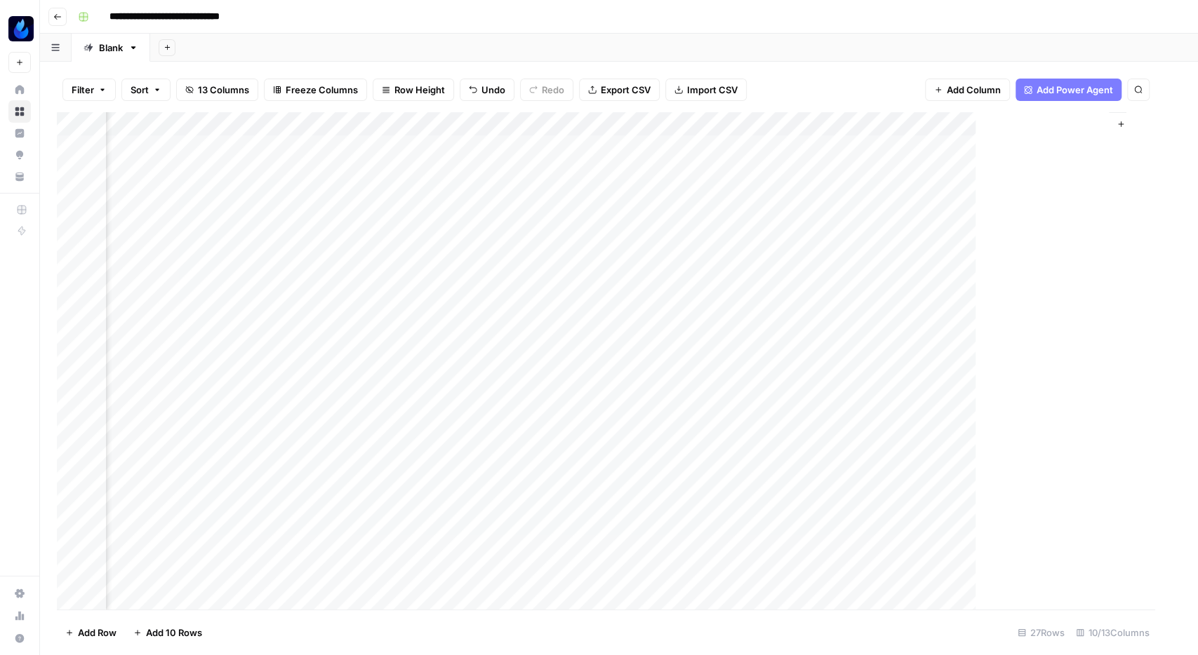
scroll to position [0, 554]
drag, startPoint x: 669, startPoint y: 601, endPoint x: 467, endPoint y: 614, distance: 202.5
click at [467, 614] on div "Filter Sort 13 Columns Freeze Columns Row Height Undo Redo Export CSV Import CS…" at bounding box center [619, 358] width 1158 height 593
click at [55, 19] on icon "button" at bounding box center [57, 17] width 8 height 8
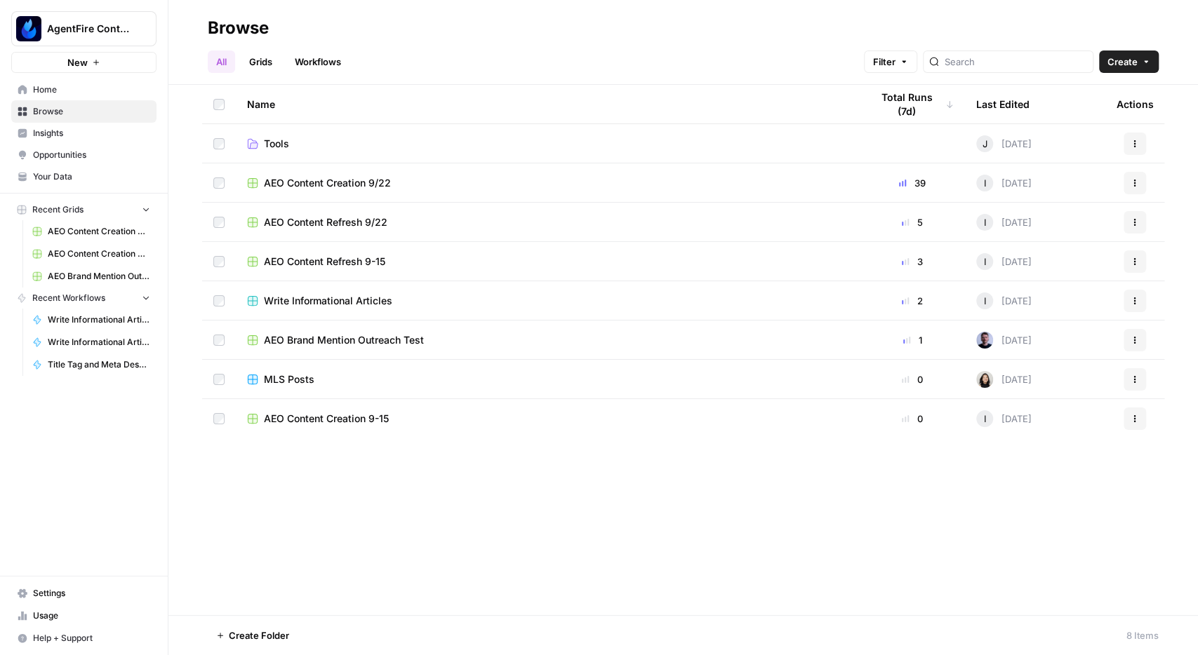
click at [62, 156] on span "Opportunities" at bounding box center [91, 155] width 117 height 13
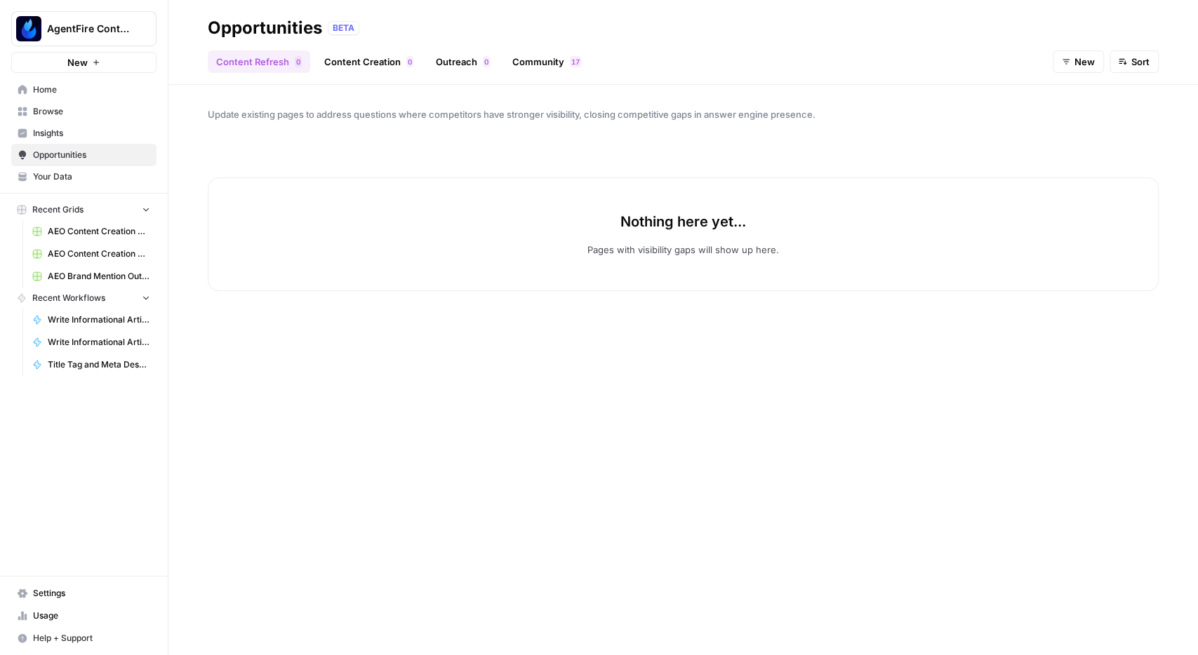
click at [549, 60] on link "Community 7 1" at bounding box center [547, 62] width 86 height 22
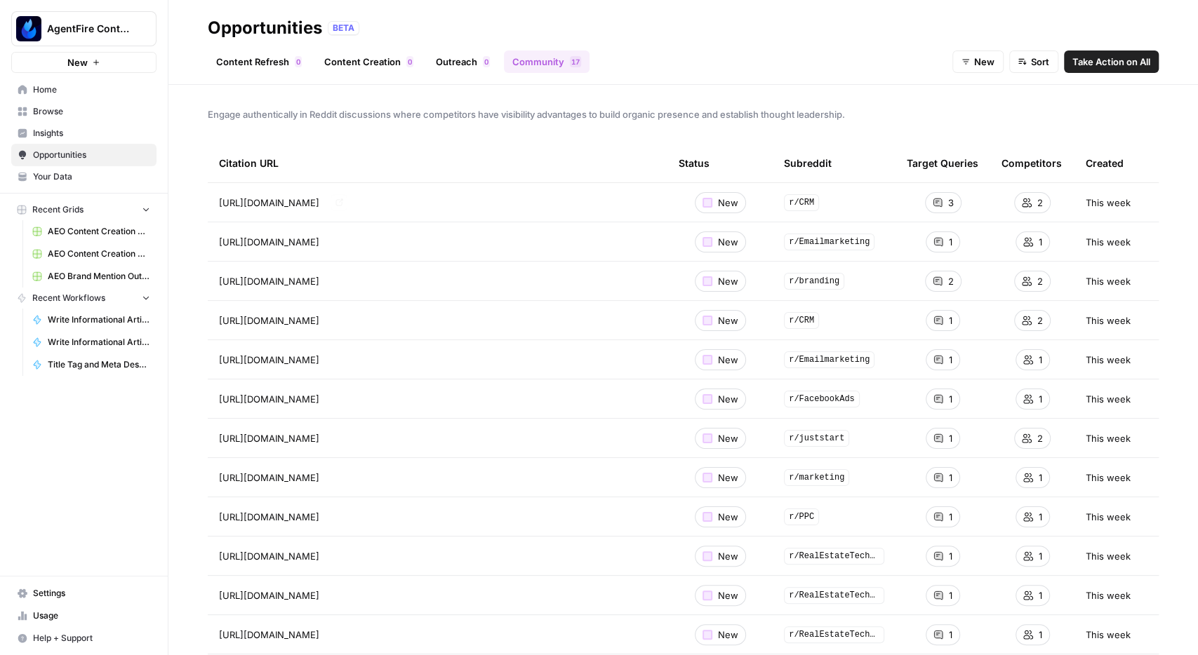
click at [342, 202] on icon "Go to page https://www.reddit.com/r/CRM/comments/1jyz0uv/best_crm_for_real_esta…" at bounding box center [338, 202] width 7 height 7
click at [51, 113] on span "Browse" at bounding box center [91, 111] width 117 height 13
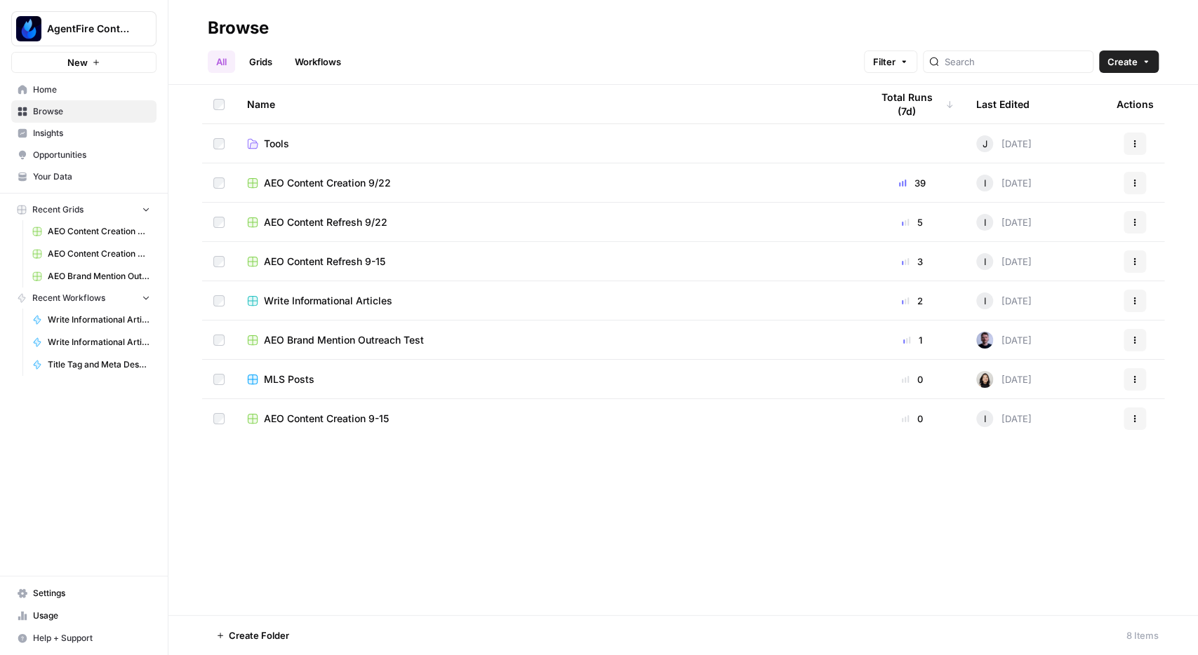
click at [47, 138] on span "Insights" at bounding box center [91, 133] width 117 height 13
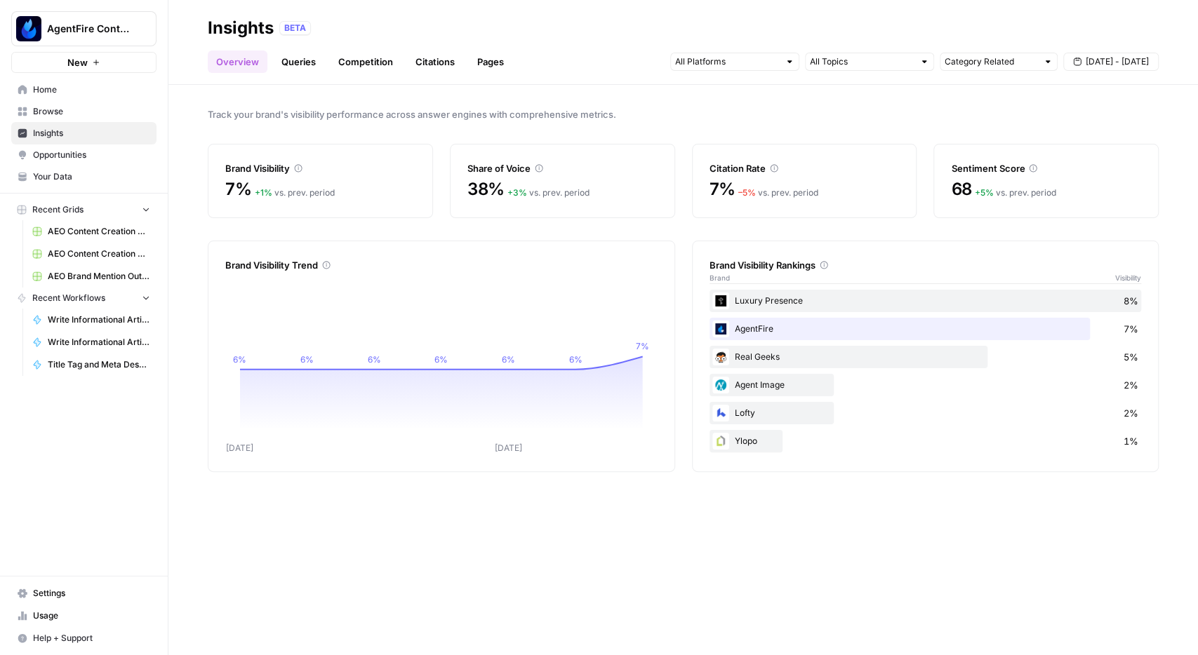
click at [450, 60] on link "Citations" at bounding box center [435, 62] width 56 height 22
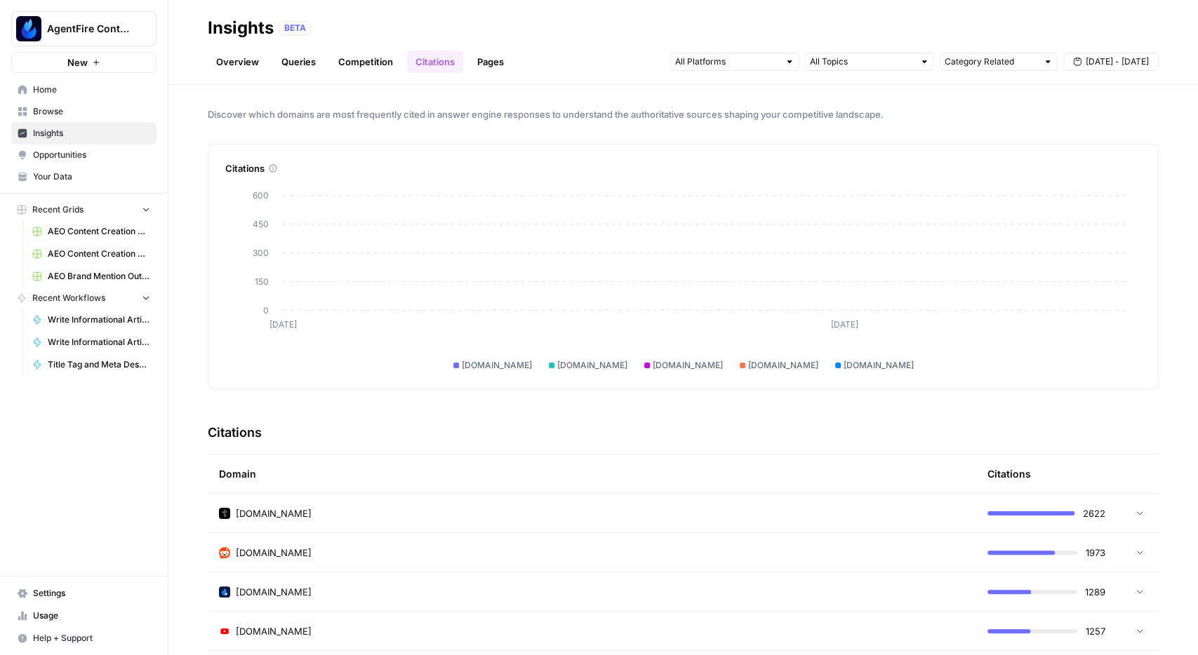
click at [252, 62] on link "Overview" at bounding box center [238, 62] width 60 height 22
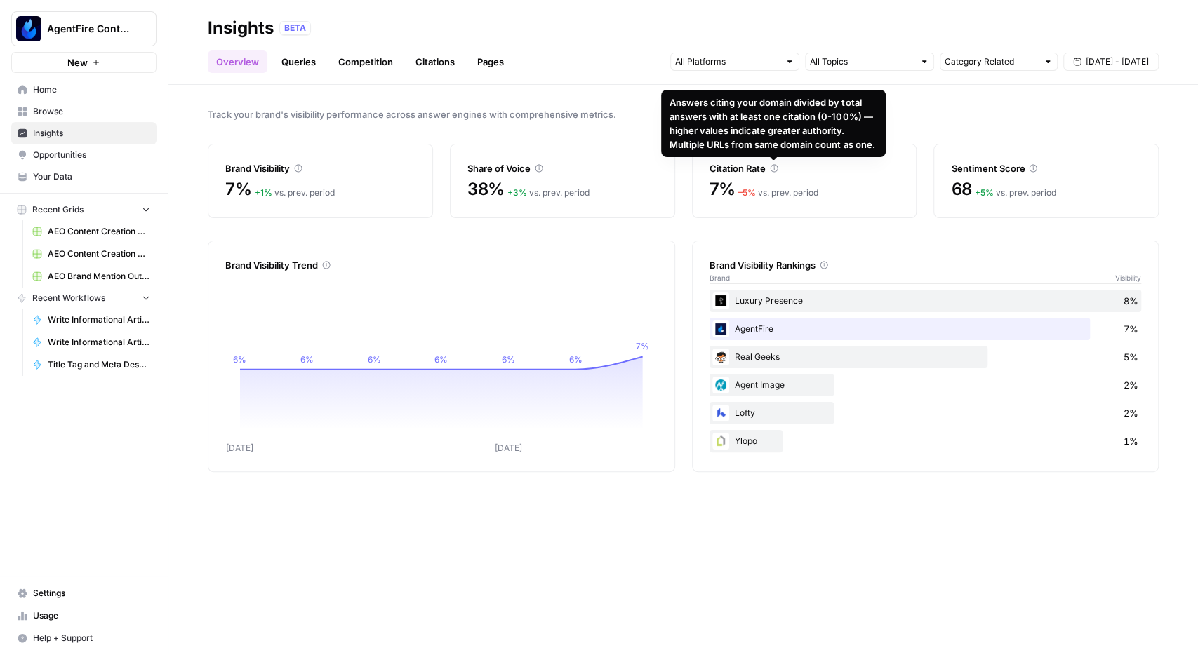
click at [743, 193] on span "– 5 %" at bounding box center [747, 192] width 18 height 11
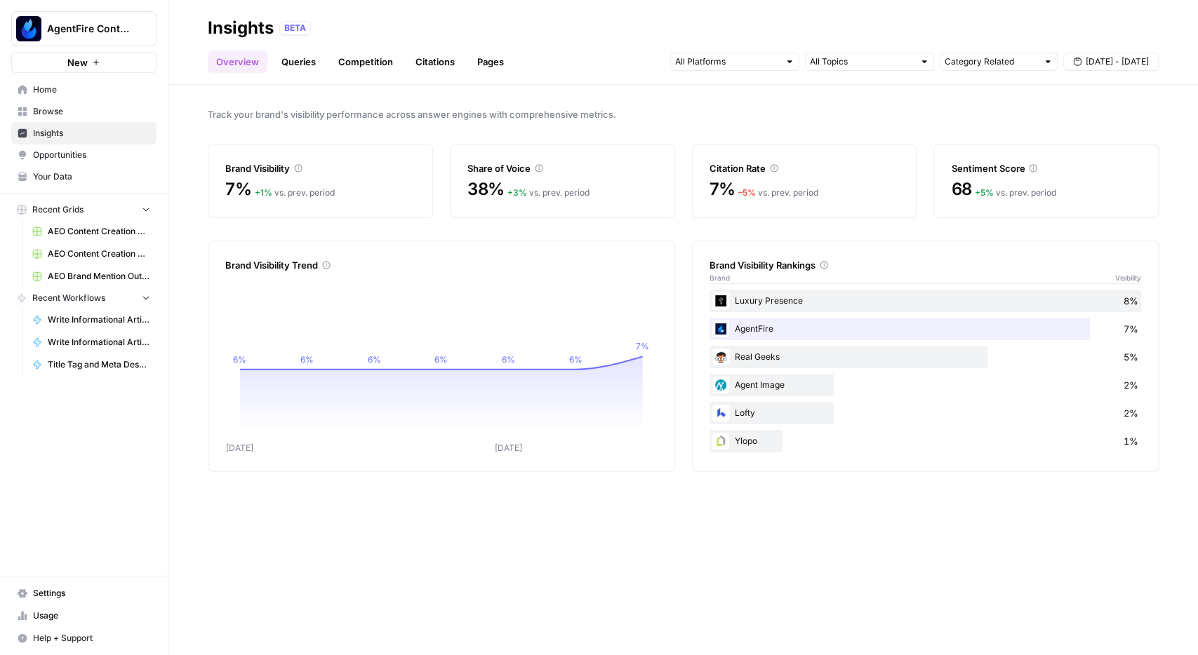
click at [67, 161] on span "Opportunities" at bounding box center [91, 155] width 117 height 13
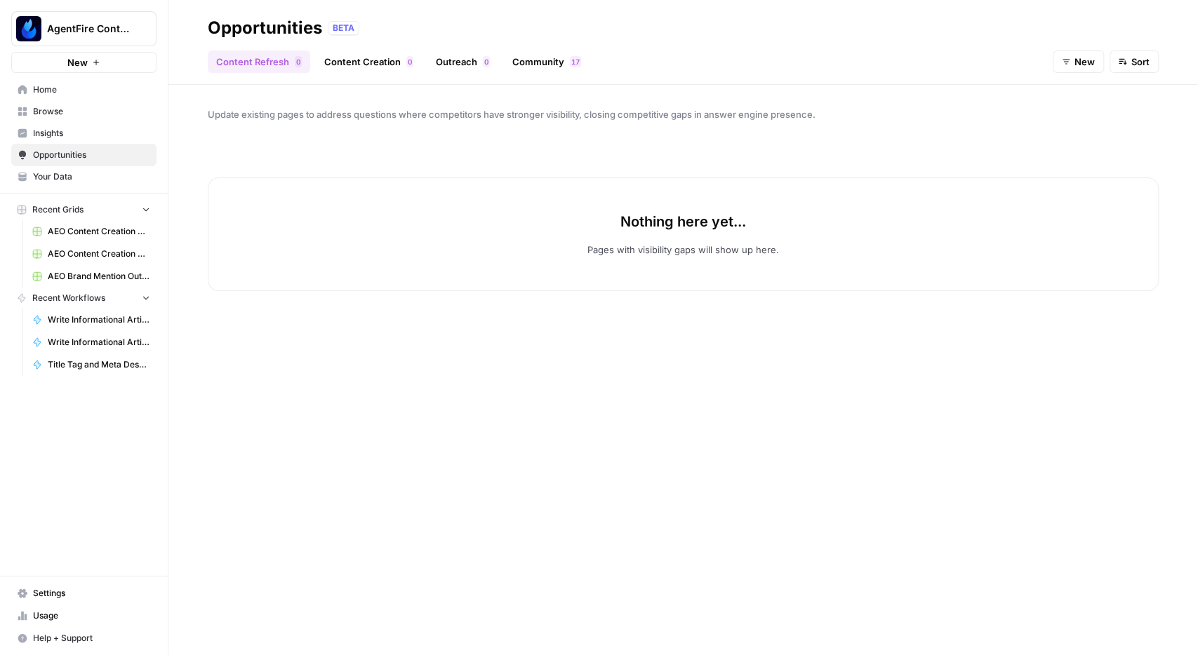
click at [462, 58] on link "Outreach 0" at bounding box center [462, 62] width 71 height 22
click at [1088, 69] on button "New" at bounding box center [1077, 62] width 51 height 22
click at [1093, 132] on span "In Progress" at bounding box center [1090, 134] width 50 height 14
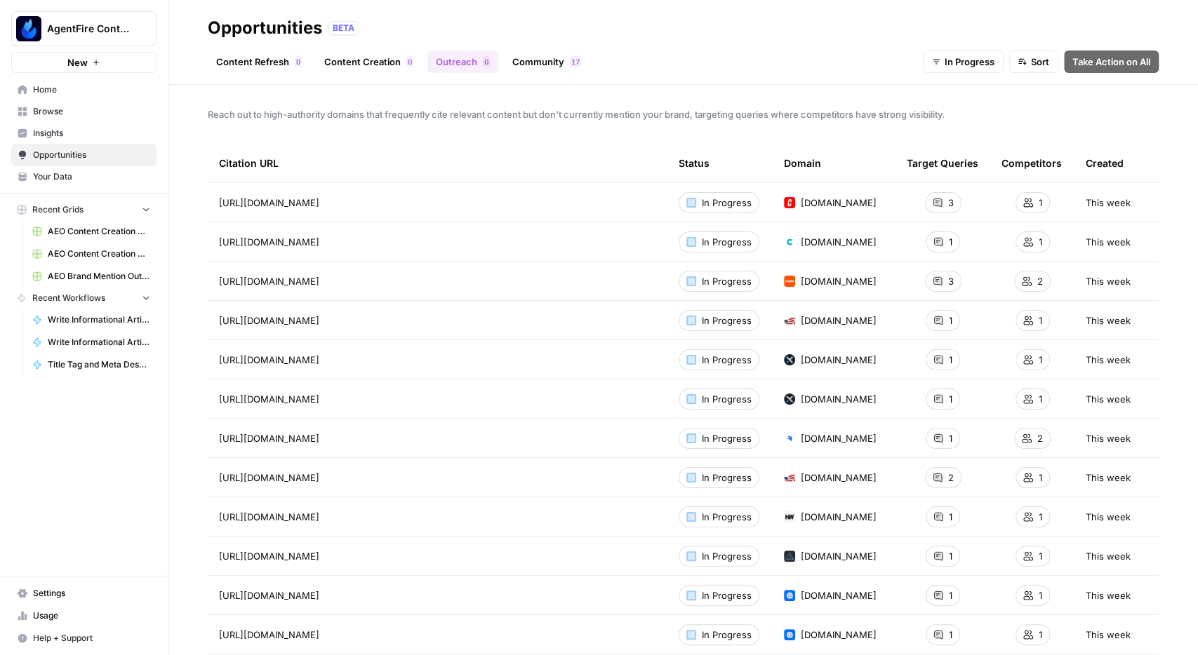
click at [537, 60] on link "Community 7 1" at bounding box center [547, 62] width 86 height 22
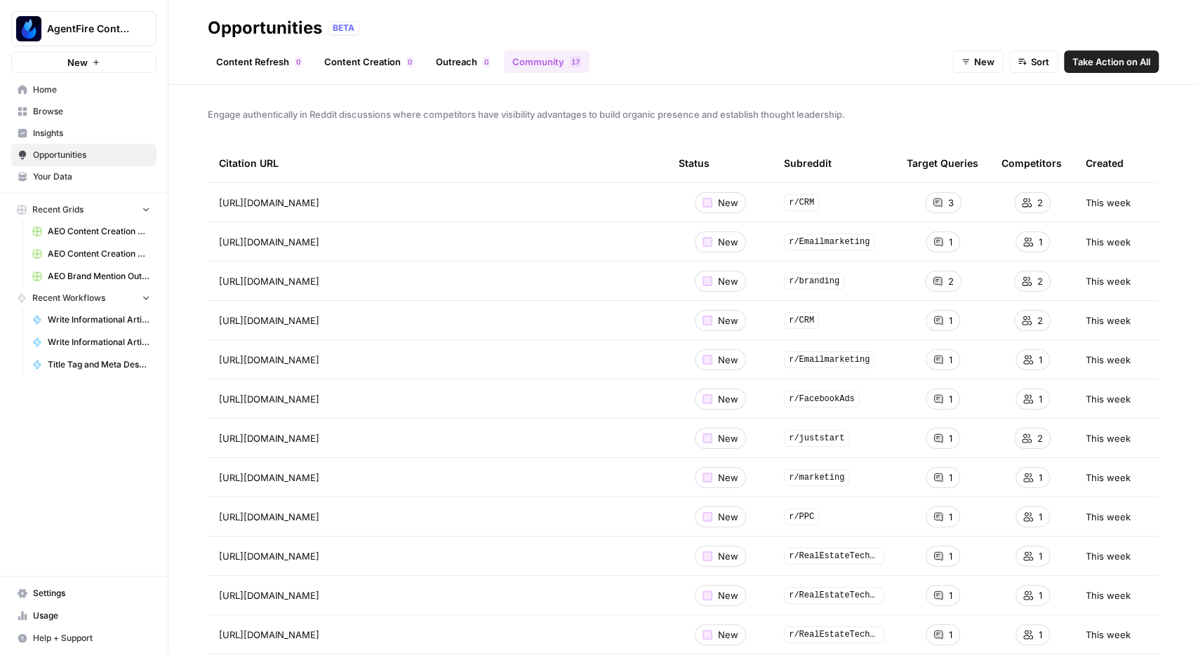
click at [455, 51] on link "Outreach 0" at bounding box center [462, 62] width 71 height 22
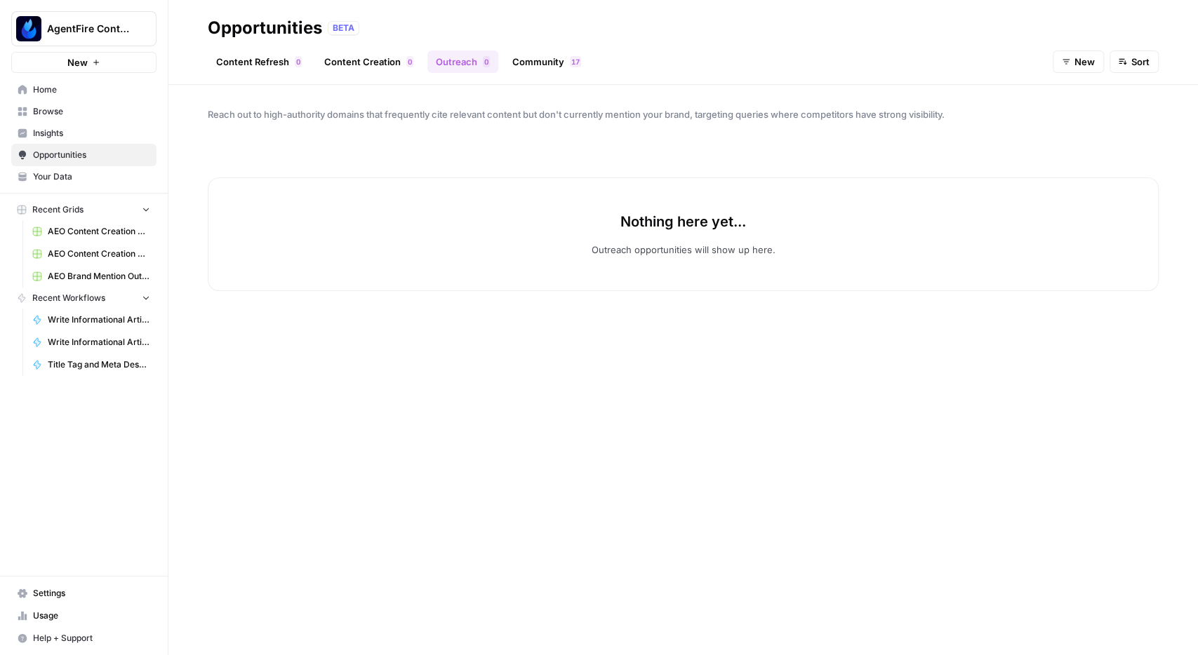
click at [530, 67] on link "Community 7 1" at bounding box center [547, 62] width 86 height 22
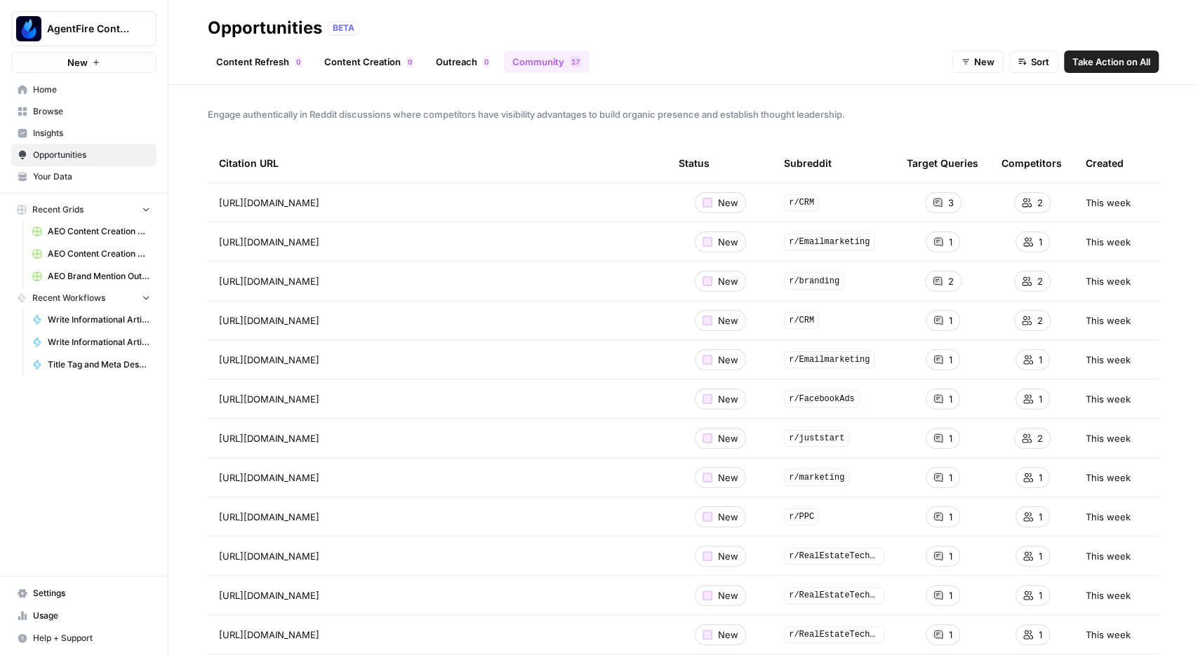
click at [433, 53] on link "Outreach 0" at bounding box center [462, 62] width 71 height 22
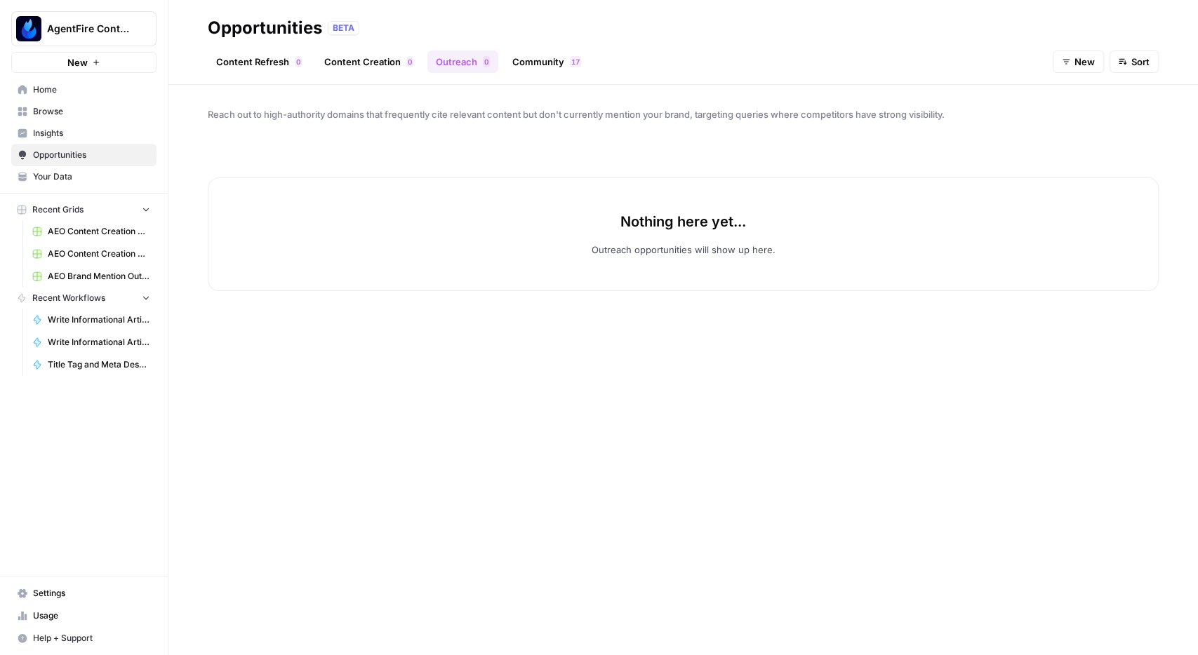
click at [532, 65] on link "Community 7 1" at bounding box center [547, 62] width 86 height 22
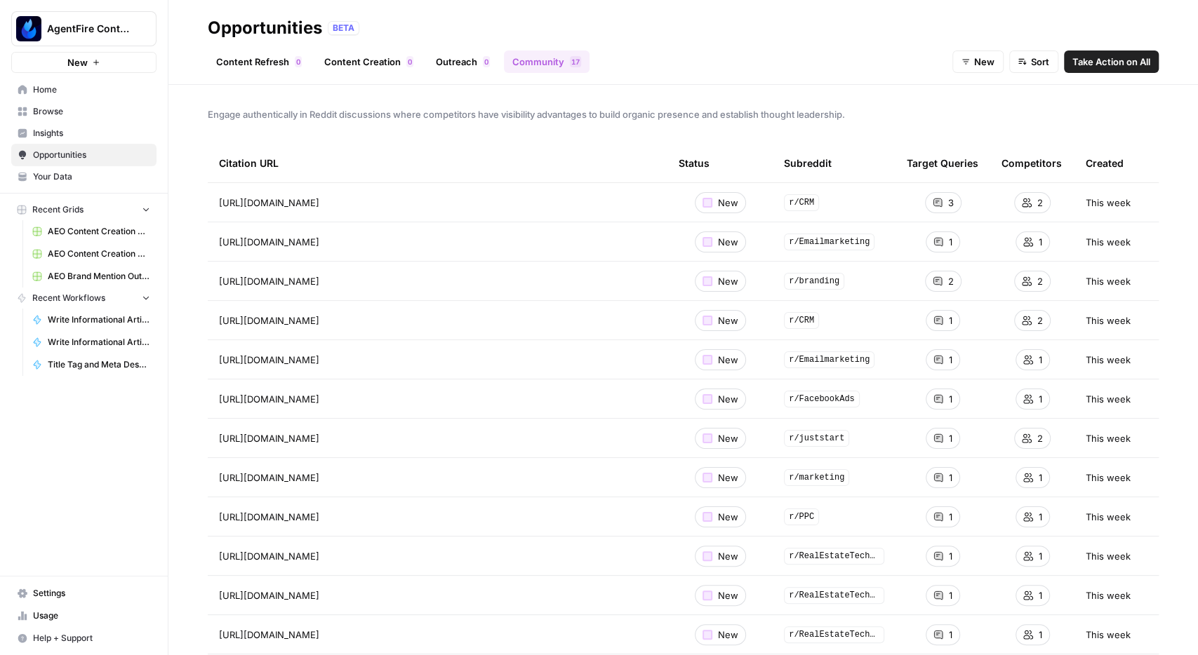
click at [53, 114] on span "Browse" at bounding box center [91, 111] width 117 height 13
